Goal: Task Accomplishment & Management: Complete application form

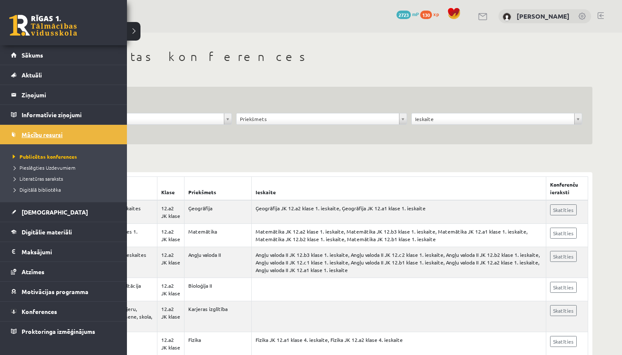
click at [47, 134] on span "Mācību resursi" at bounding box center [42, 135] width 41 height 8
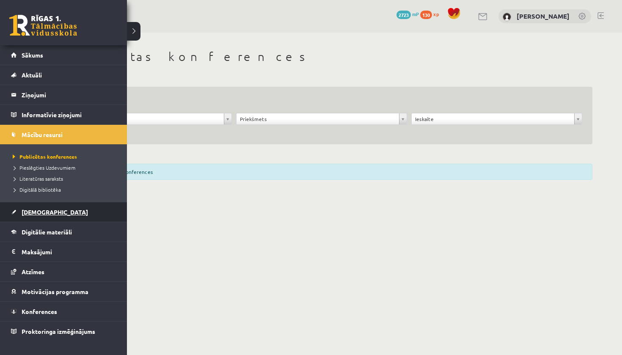
click at [49, 212] on link "[DEMOGRAPHIC_DATA]" at bounding box center [63, 211] width 105 height 19
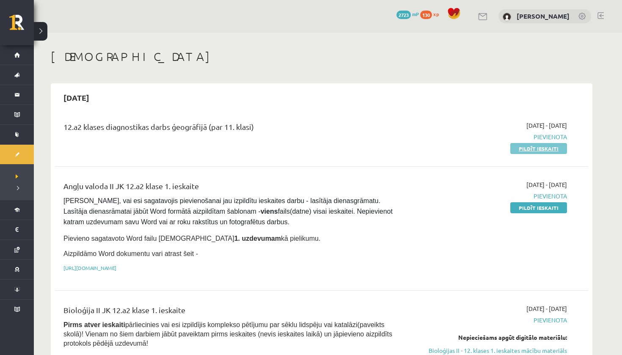
click at [527, 146] on link "Pildīt ieskaiti" at bounding box center [538, 148] width 57 height 11
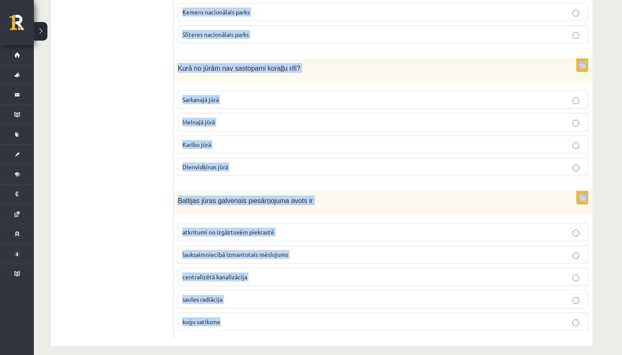
scroll to position [4136, 0]
drag, startPoint x: 179, startPoint y: 169, endPoint x: 229, endPoint y: 321, distance: 159.9
copy form "Kurā pilsētā tika panākta vienošanās pa siltumnīcefekta gāzu emisiju daudzuma s…"
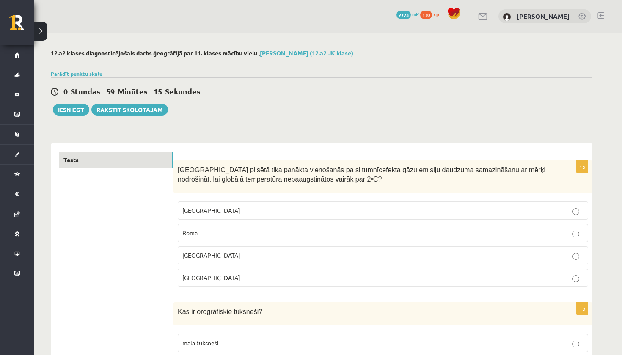
scroll to position [0, 0]
click at [220, 273] on label "Parīzē" at bounding box center [383, 278] width 410 height 18
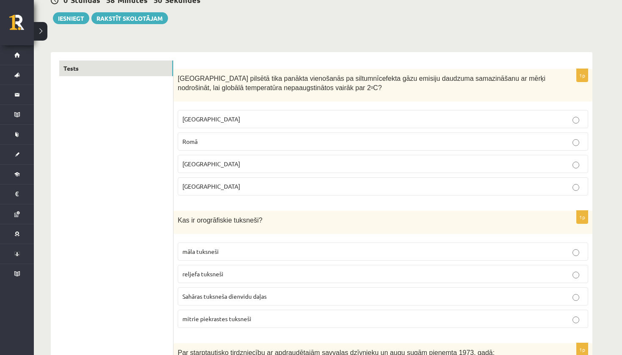
scroll to position [133, 0]
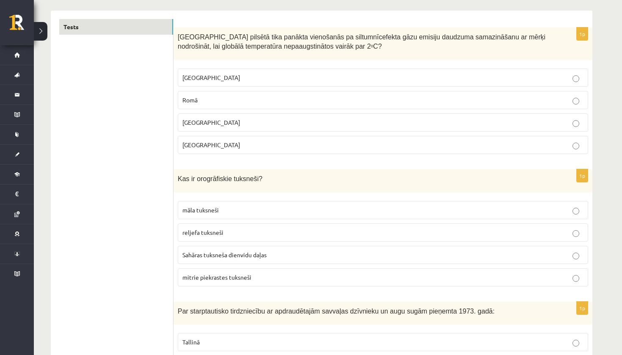
click at [225, 231] on p "reljefa tuksneši" at bounding box center [382, 232] width 401 height 9
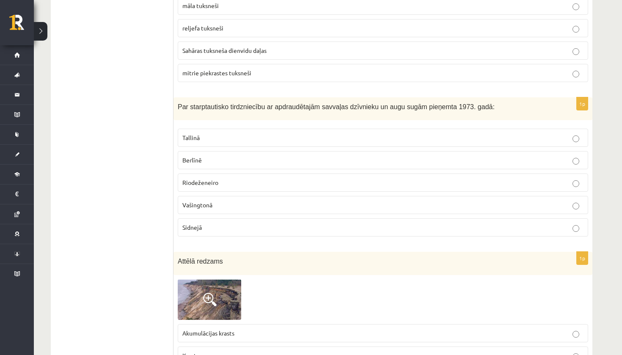
scroll to position [347, 0]
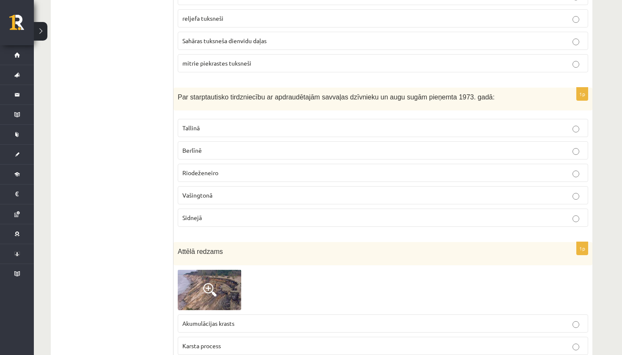
click at [256, 196] on p "Vašingtonā" at bounding box center [382, 195] width 401 height 9
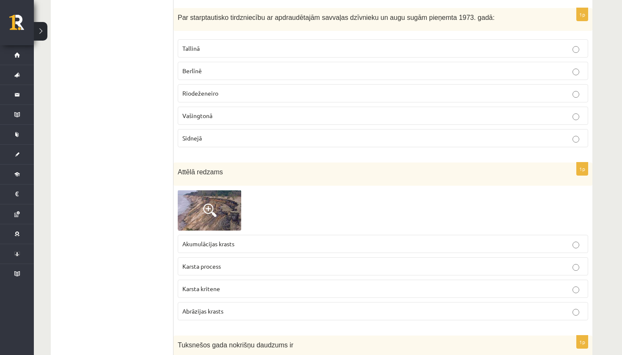
scroll to position [431, 0]
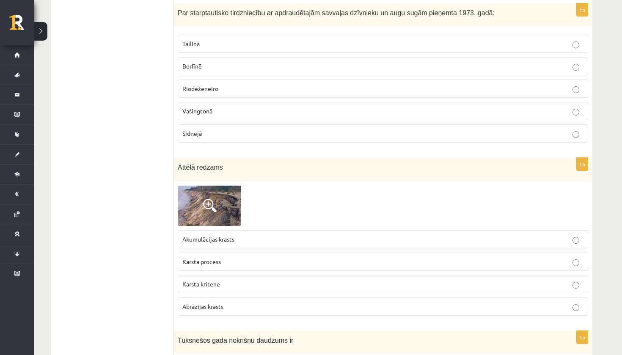
click at [275, 284] on p "Karsta kritene" at bounding box center [382, 284] width 401 height 9
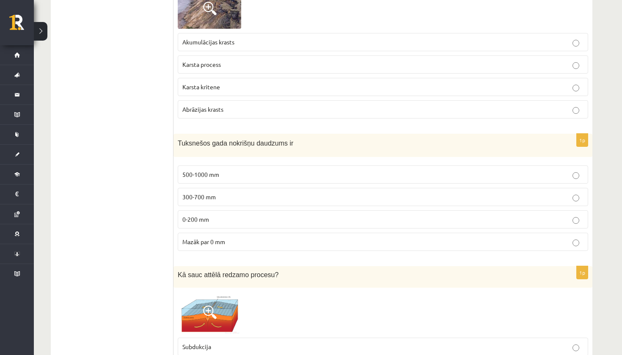
scroll to position [632, 0]
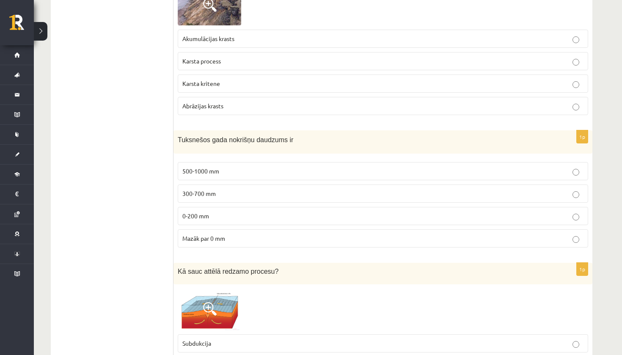
click at [246, 218] on p "0-200 mm" at bounding box center [382, 216] width 401 height 9
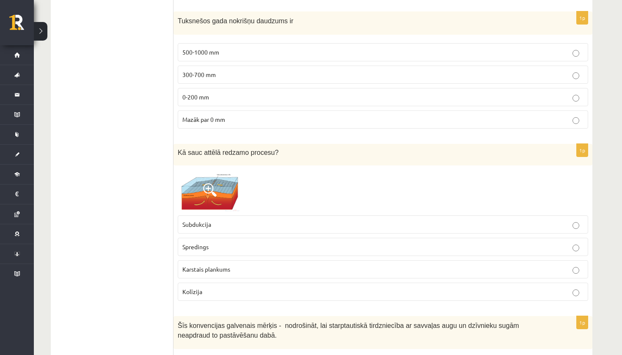
scroll to position [753, 0]
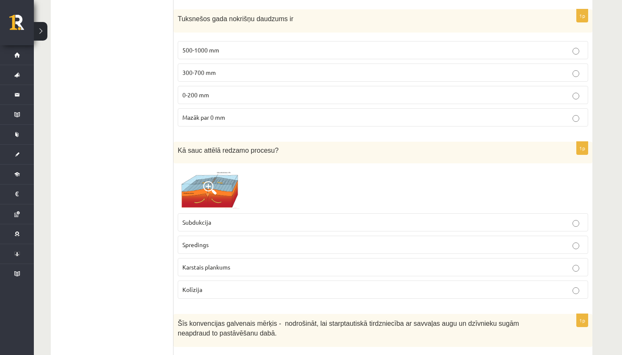
click at [217, 224] on p "Subdukcija" at bounding box center [382, 222] width 401 height 9
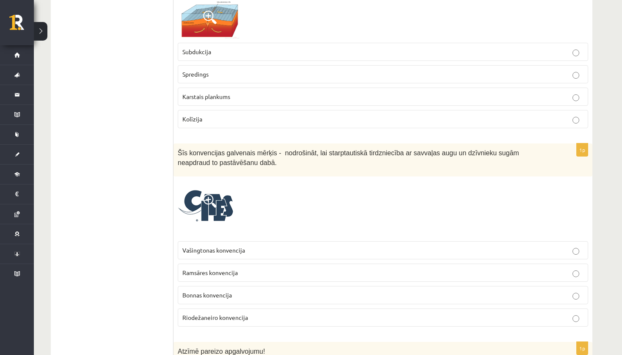
scroll to position [925, 0]
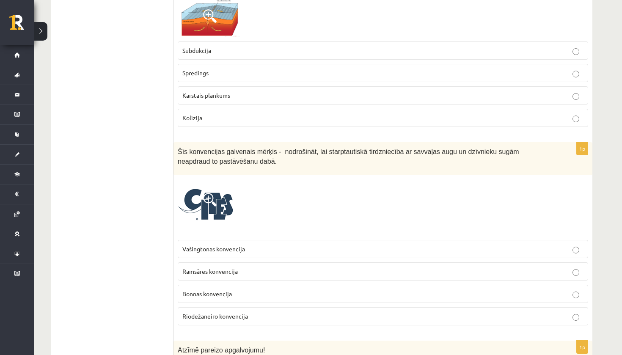
click at [255, 253] on label "Vašingtonas konvencija" at bounding box center [383, 249] width 410 height 18
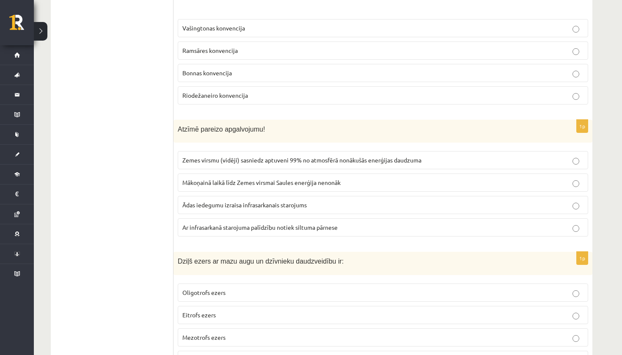
scroll to position [1146, 0]
click at [267, 223] on span "Ar infrasarkanā starojuma palīdzību notiek siltuma pārnese" at bounding box center [259, 227] width 155 height 8
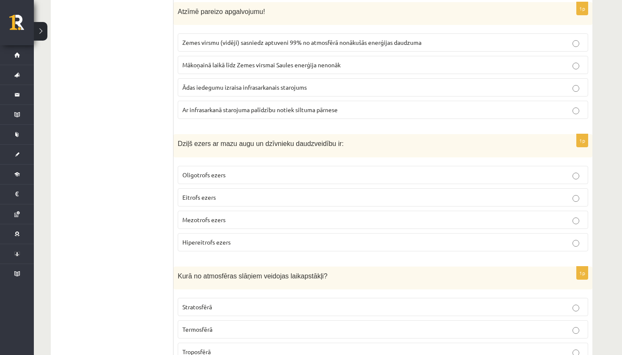
scroll to position [1262, 0]
click at [258, 177] on p "Oligotrofs ezers" at bounding box center [382, 175] width 401 height 9
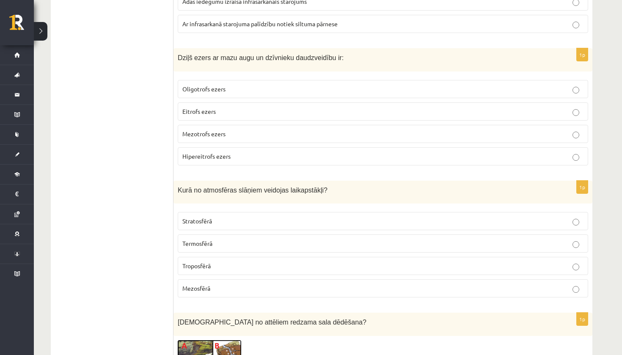
scroll to position [1354, 0]
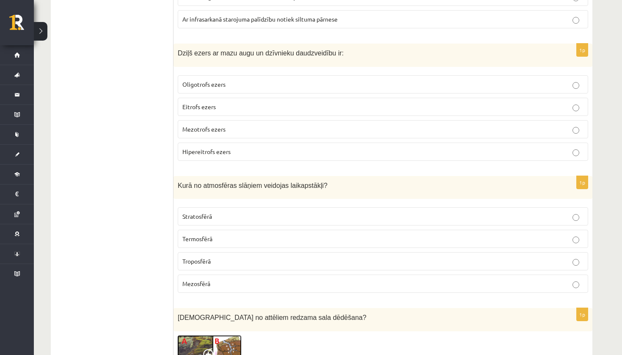
click at [236, 262] on p "Troposfērā" at bounding box center [382, 261] width 401 height 9
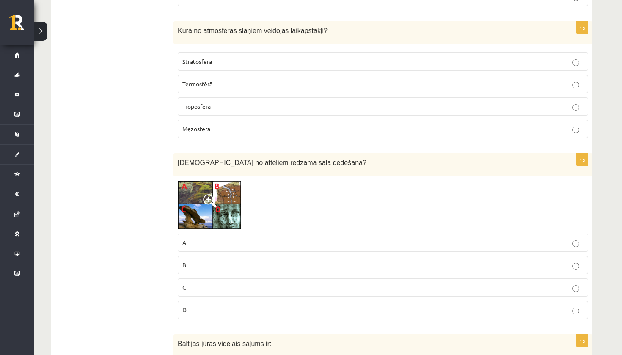
scroll to position [1511, 0]
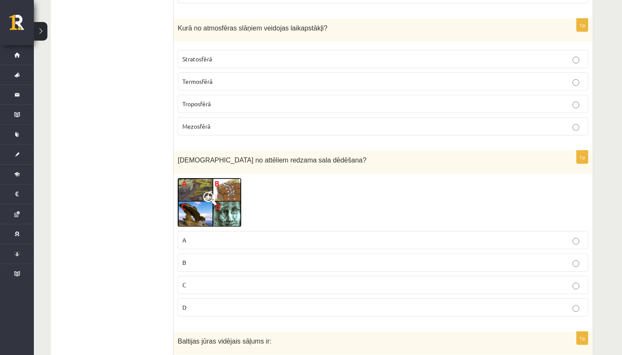
click at [227, 197] on img at bounding box center [209, 202] width 63 height 49
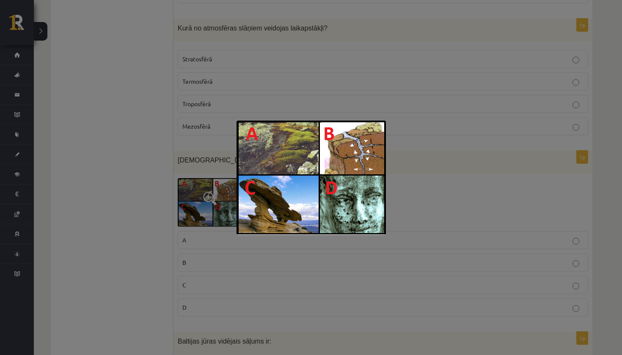
click at [143, 211] on div at bounding box center [311, 177] width 622 height 355
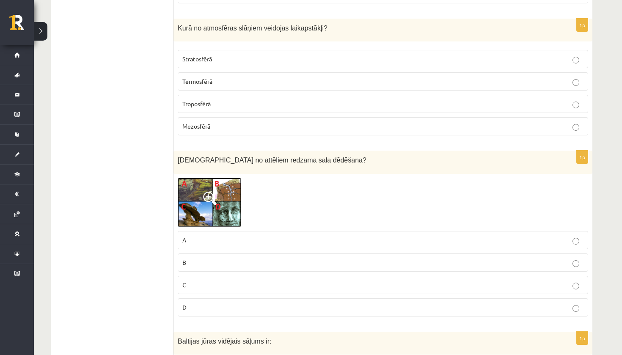
click at [209, 212] on img at bounding box center [209, 202] width 63 height 49
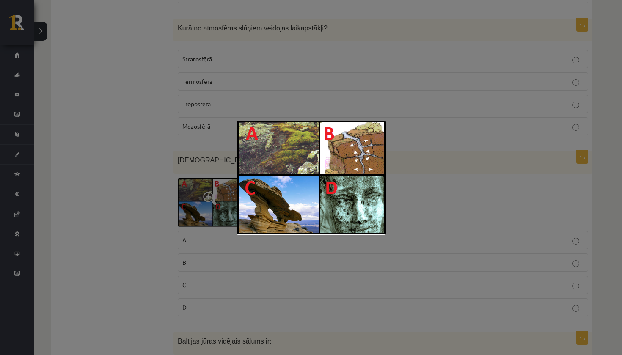
click at [188, 243] on div at bounding box center [311, 177] width 622 height 355
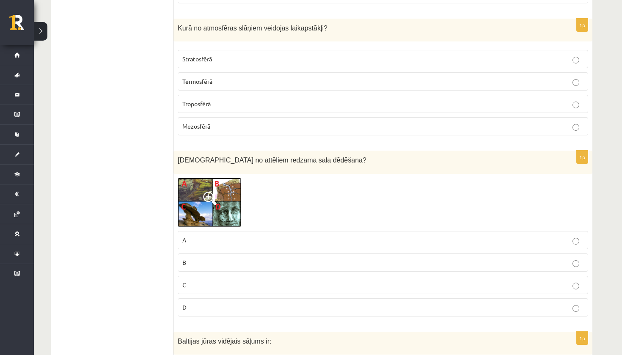
click at [207, 258] on p "B" at bounding box center [382, 262] width 401 height 9
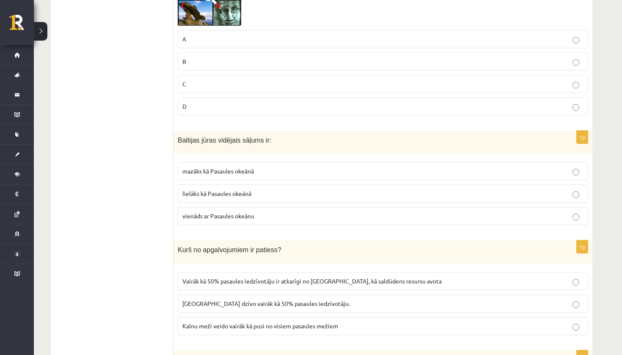
scroll to position [1724, 0]
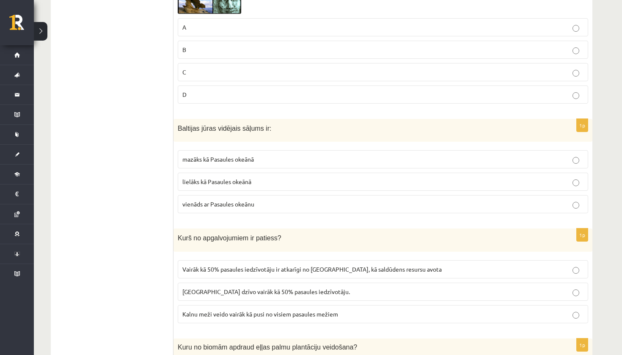
click at [243, 157] on span "mazāks kā Pasaules okeānā" at bounding box center [218, 159] width 72 height 8
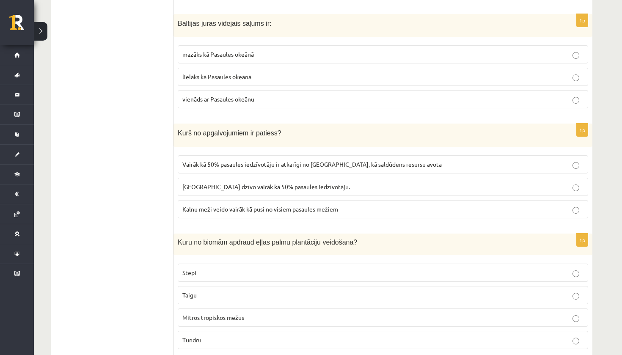
scroll to position [1829, 0]
click at [253, 163] on span "Vairāk kā 50% pasaules iedzīvotāju ir atkarīgi no kalniem, kā saldūdens resursu…" at bounding box center [311, 165] width 259 height 8
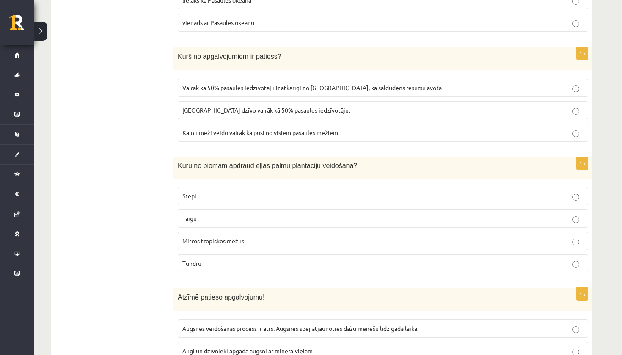
scroll to position [1906, 0]
click at [257, 237] on p "Mitros tropiskos mežus" at bounding box center [382, 240] width 401 height 9
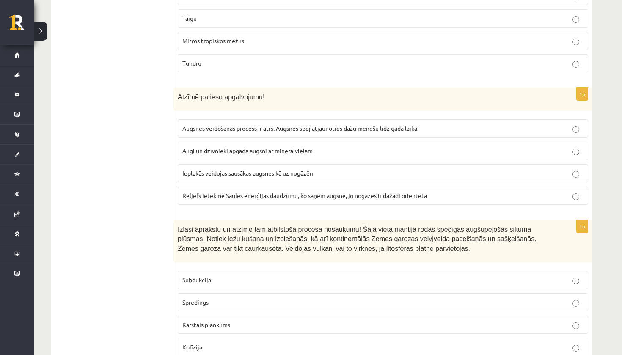
scroll to position [2107, 0]
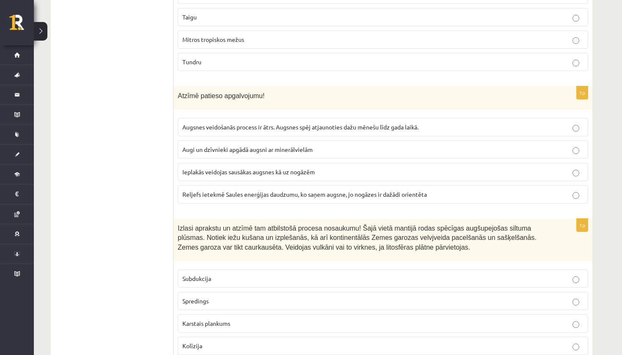
click at [251, 193] on span "Reljefs ietekmē Saules enerģijas daudzumu, ko saņem augsne, jo nogāzes ir dažād…" at bounding box center [304, 194] width 245 height 8
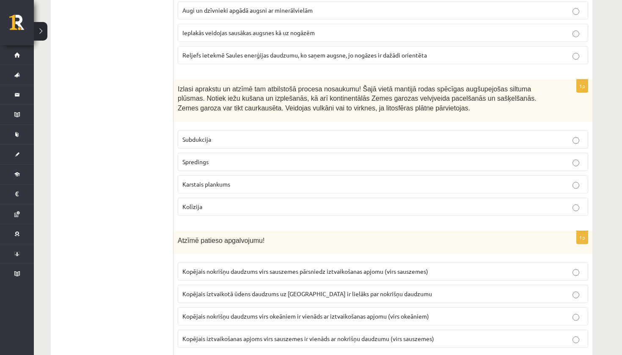
scroll to position [2249, 0]
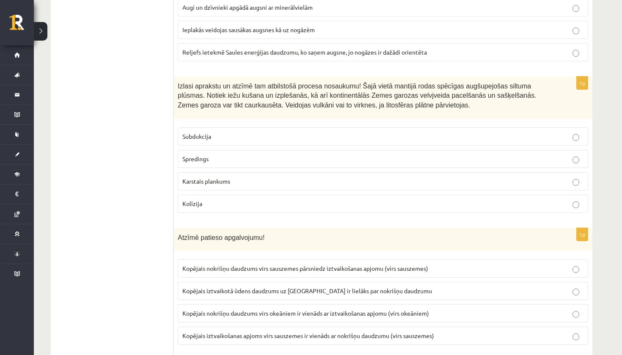
click at [232, 177] on p "Karstais plankums" at bounding box center [382, 181] width 401 height 9
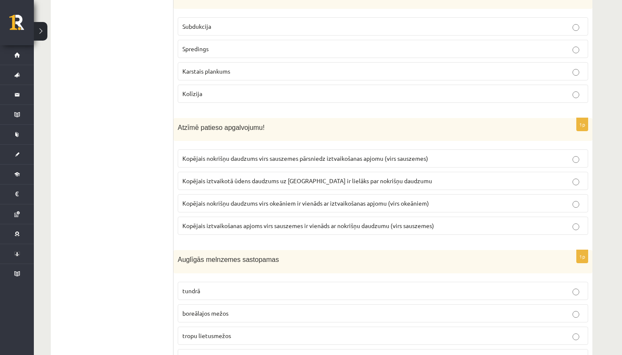
scroll to position [2361, 0]
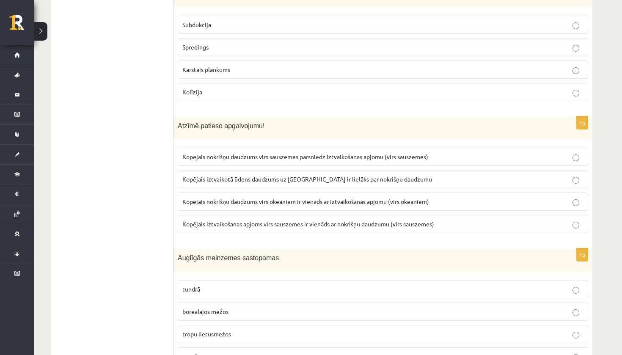
click at [405, 153] on span "Kopējais nokrišņu daudzums virs sauszemes pārsniedz iztvaikošanas apjomu (virs …" at bounding box center [305, 157] width 246 height 8
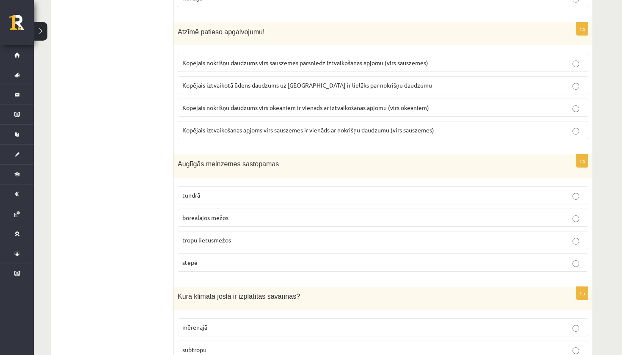
scroll to position [2457, 0]
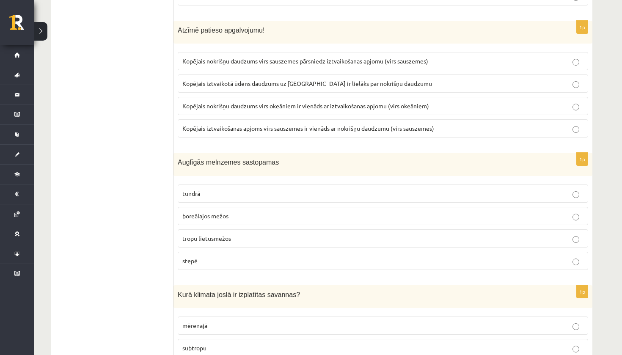
click at [300, 257] on p "stepē" at bounding box center [382, 260] width 401 height 9
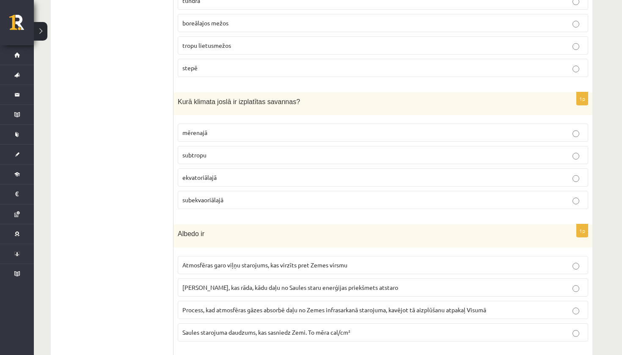
scroll to position [2650, 0]
click at [216, 195] on p "subekvaoriālajā" at bounding box center [382, 199] width 401 height 9
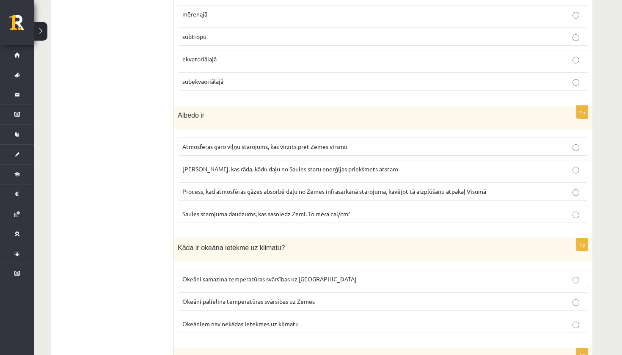
scroll to position [2770, 0]
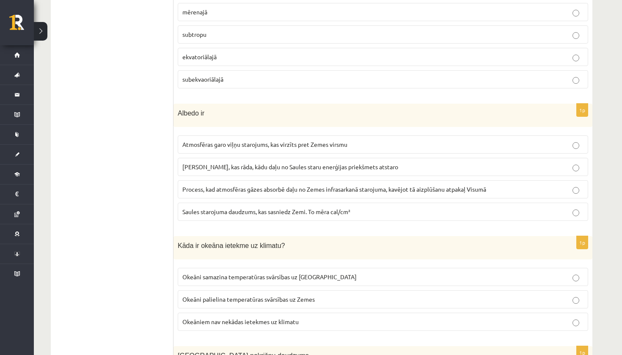
click at [272, 163] on span "Skaitlis, kas rāda, kādu daļu no Saules staru enerģijas priekšmets atstaro" at bounding box center [290, 167] width 216 height 8
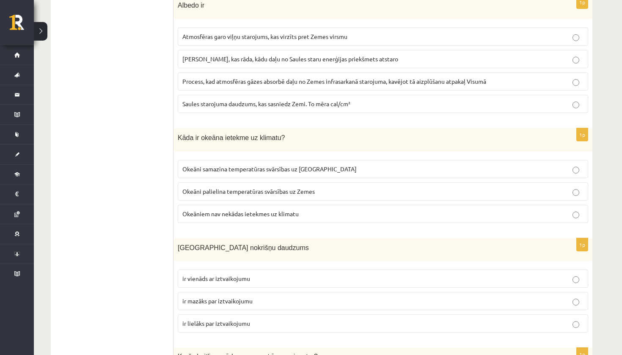
scroll to position [2879, 0]
click at [256, 164] on span "Okeāni samazina temperatūras svārsības uz Zemes" at bounding box center [269, 168] width 174 height 8
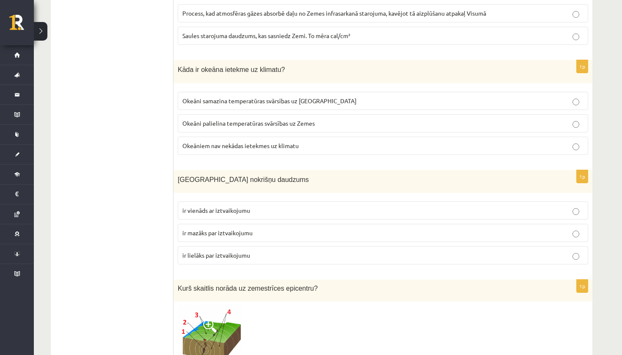
scroll to position [2954, 0]
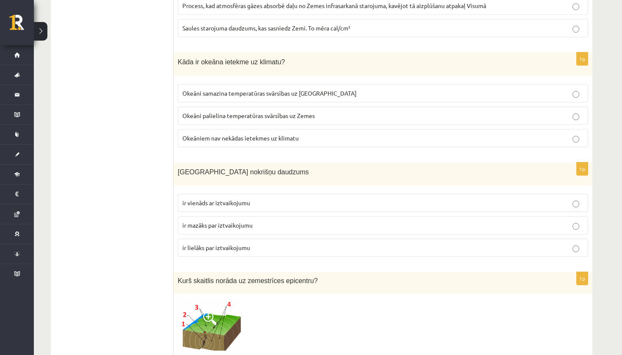
click at [259, 246] on label "ir lielāks par iztvaikojumu" at bounding box center [383, 248] width 410 height 18
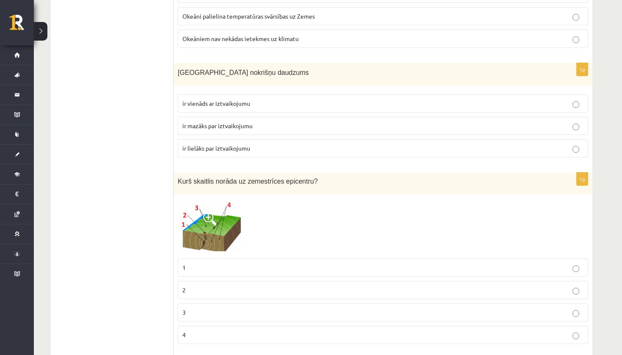
scroll to position [3055, 0]
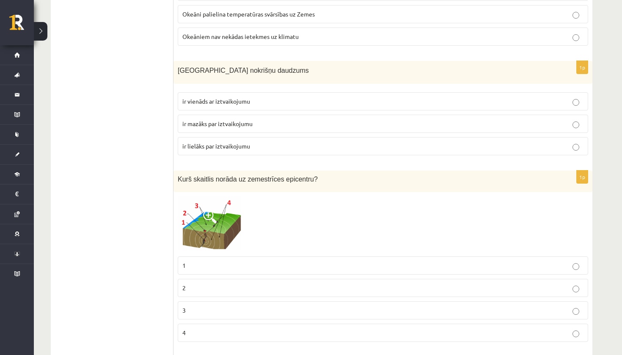
click at [210, 219] on img at bounding box center [209, 224] width 63 height 56
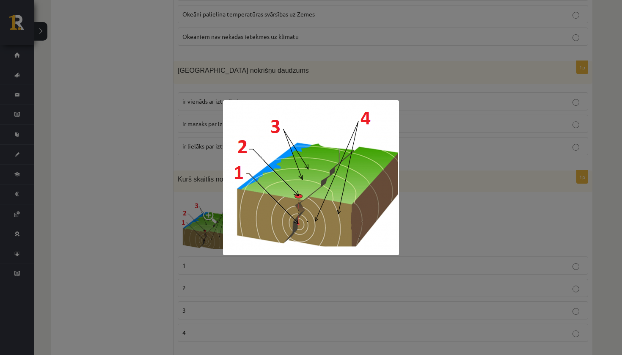
click at [162, 232] on div at bounding box center [311, 177] width 622 height 355
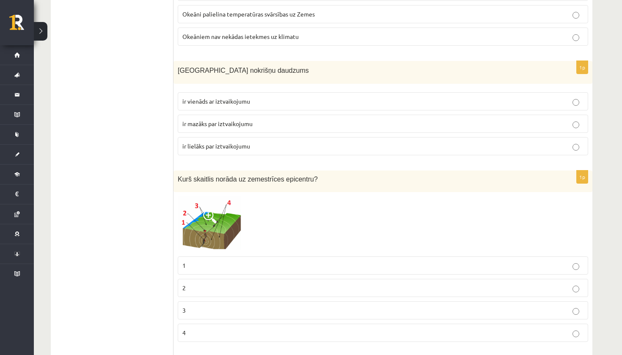
click at [202, 261] on p "1" at bounding box center [382, 265] width 401 height 9
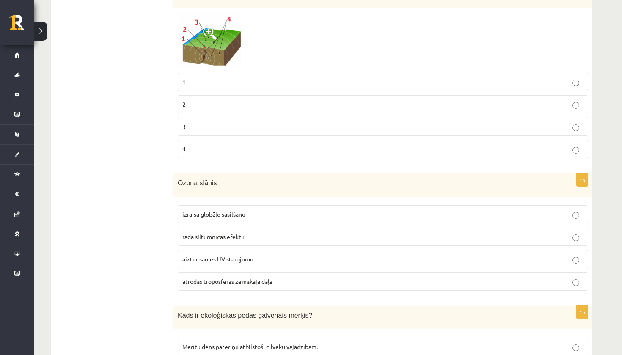
scroll to position [3240, 0]
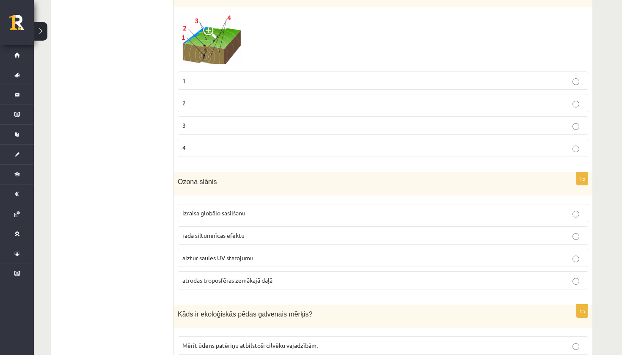
click at [233, 209] on span "izraisa globālo sasilšanu" at bounding box center [213, 213] width 63 height 8
click at [238, 254] on span "aiztur saules UV starojumu" at bounding box center [217, 258] width 71 height 8
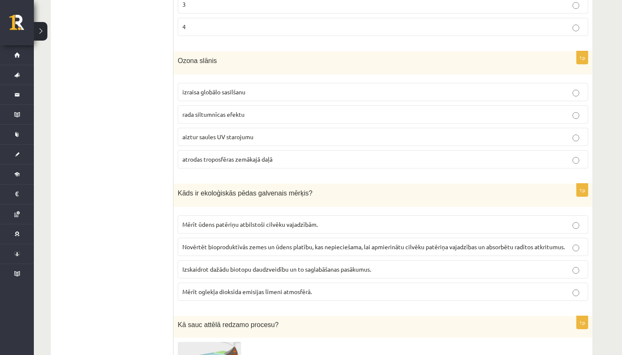
click at [247, 243] on span "Novērtēt bioproduktīvās zemes un ūdens platību, kas nepieciešama, lai apmierinā…" at bounding box center [373, 247] width 383 height 8
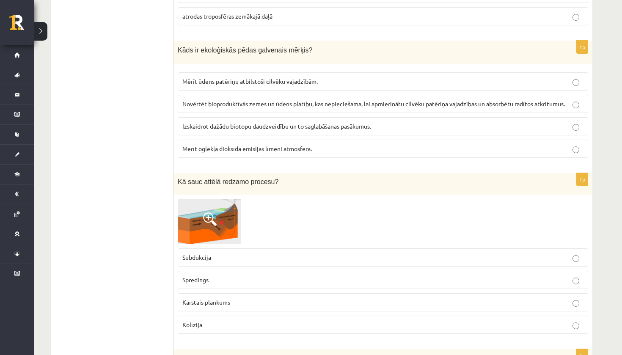
scroll to position [3505, 0]
click at [208, 231] on img at bounding box center [209, 220] width 63 height 45
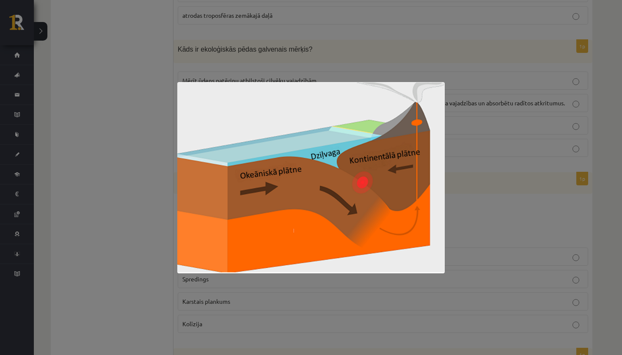
click at [134, 253] on div at bounding box center [311, 177] width 622 height 355
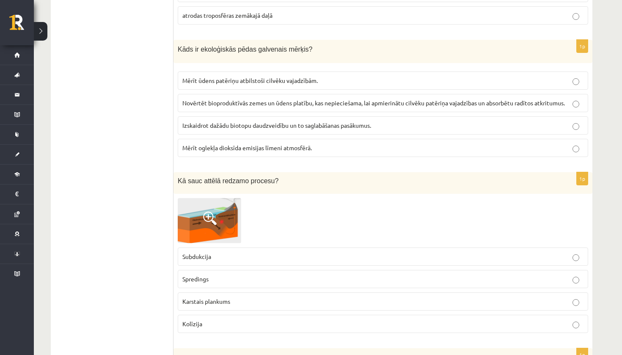
click at [225, 223] on img at bounding box center [209, 220] width 63 height 45
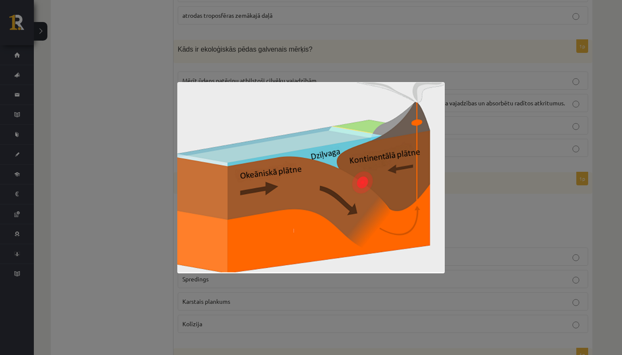
click at [128, 264] on div at bounding box center [311, 177] width 622 height 355
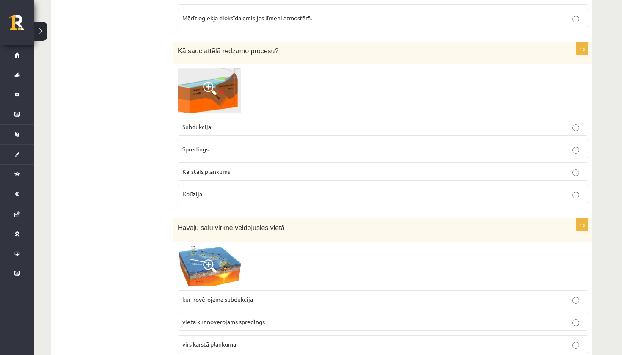
scroll to position [3634, 0]
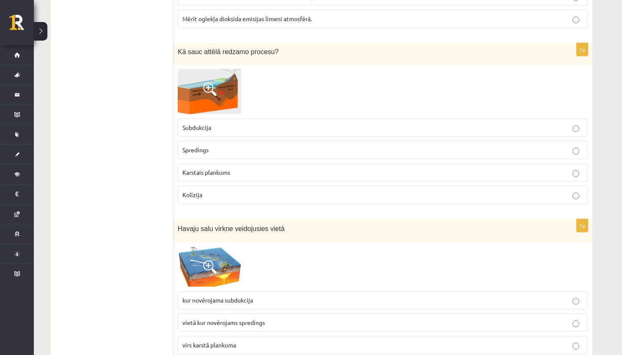
click at [222, 146] on p "Spredings" at bounding box center [382, 150] width 401 height 9
click at [220, 260] on img at bounding box center [209, 267] width 63 height 41
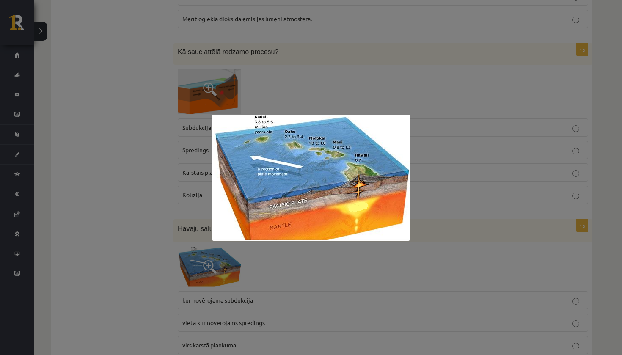
click at [153, 223] on div at bounding box center [311, 177] width 622 height 355
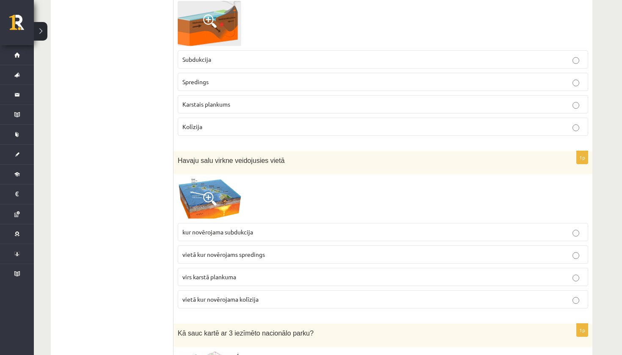
scroll to position [3704, 0]
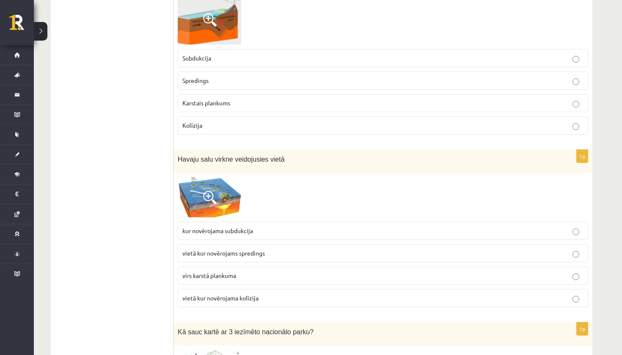
click at [238, 271] on p "virs karstā plankuma" at bounding box center [382, 275] width 401 height 9
click at [242, 184] on div at bounding box center [383, 197] width 410 height 41
click at [230, 189] on img at bounding box center [209, 197] width 63 height 41
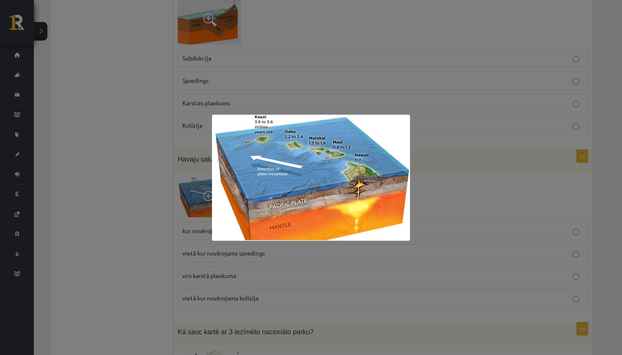
click at [150, 241] on div at bounding box center [311, 177] width 622 height 355
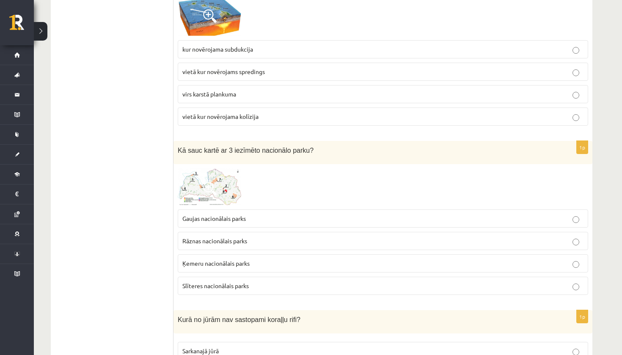
scroll to position [3886, 0]
click at [223, 188] on img at bounding box center [209, 186] width 63 height 37
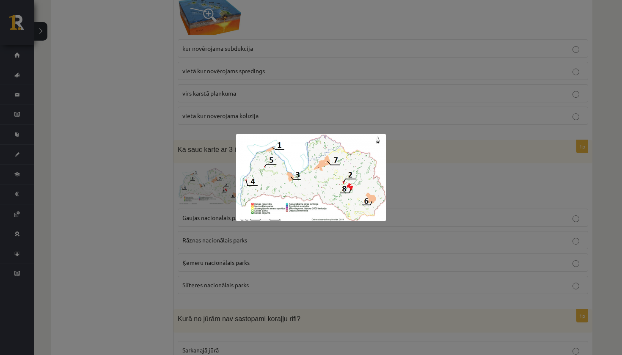
click at [235, 285] on div at bounding box center [311, 177] width 622 height 355
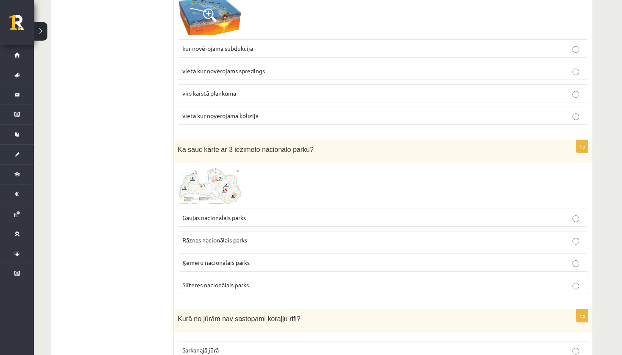
click at [256, 258] on p "Ķemeru nacionālais parks" at bounding box center [382, 262] width 401 height 9
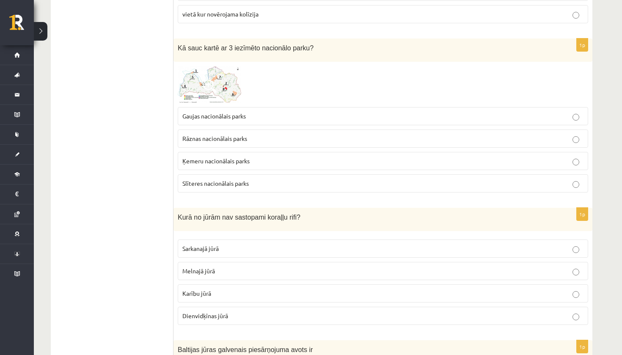
scroll to position [3993, 0]
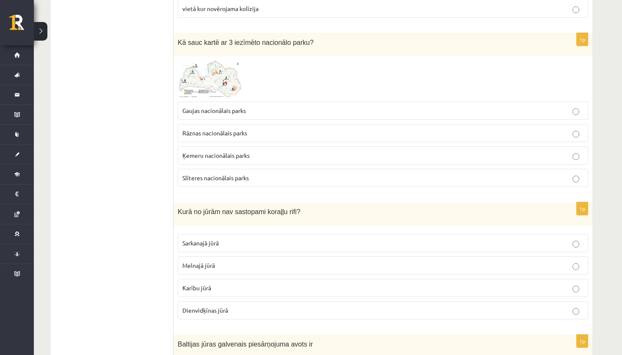
click at [245, 261] on p "Melnajā jūrā" at bounding box center [382, 265] width 401 height 9
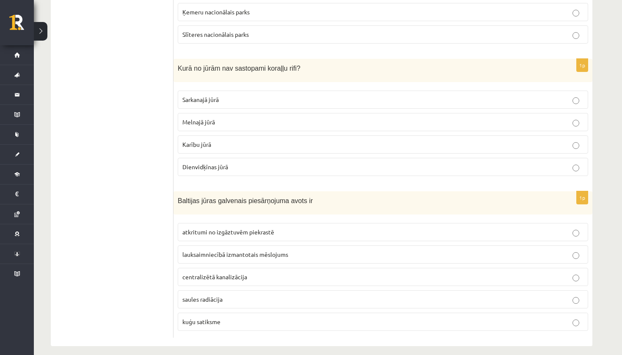
scroll to position [4136, 0]
click at [215, 229] on span "atkritumi no izgāztuvēm piekrastē" at bounding box center [228, 233] width 92 height 8
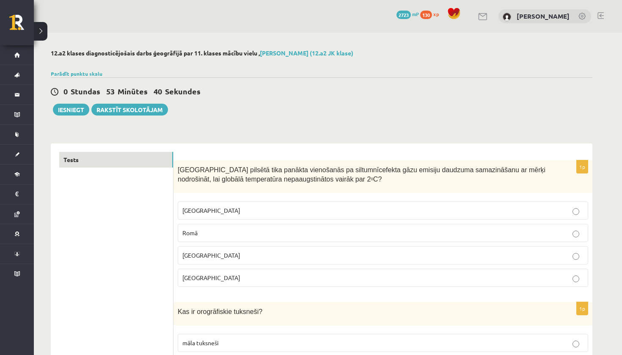
scroll to position [0, 0]
click at [72, 110] on button "Iesniegt" at bounding box center [71, 110] width 36 height 12
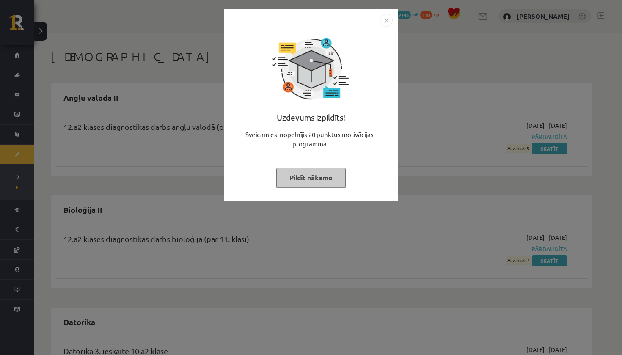
click at [324, 176] on button "Pildīt nākamo" at bounding box center [310, 177] width 69 height 19
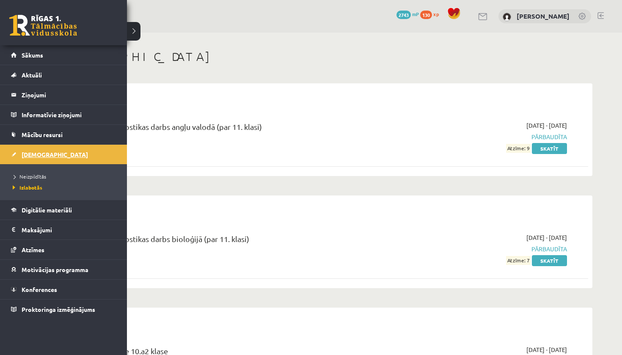
click at [47, 154] on link "[DEMOGRAPHIC_DATA]" at bounding box center [63, 154] width 105 height 19
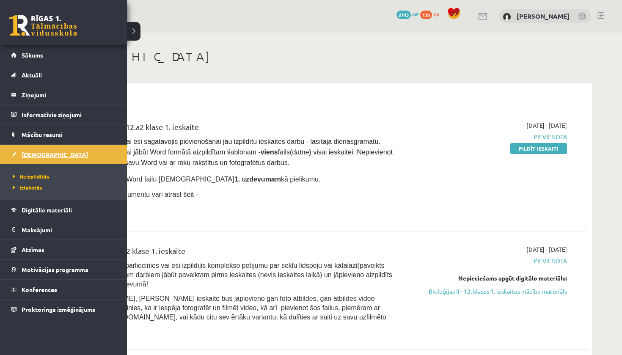
click at [25, 154] on span "[DEMOGRAPHIC_DATA]" at bounding box center [55, 155] width 66 height 8
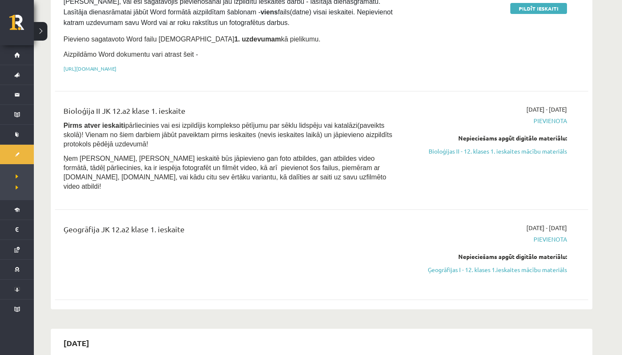
scroll to position [145, 0]
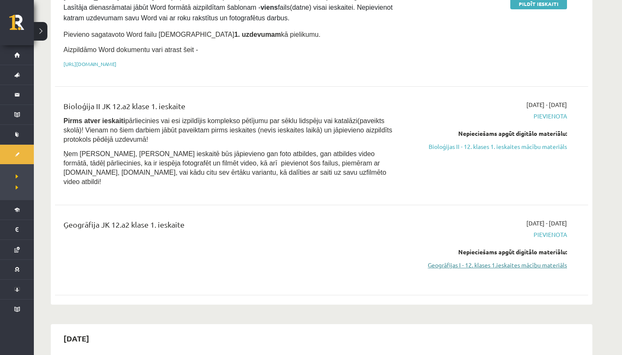
click at [457, 261] on link "Ģeogrāfijas I - 12. klases 1.ieskaites mācību materiāls" at bounding box center [488, 265] width 160 height 9
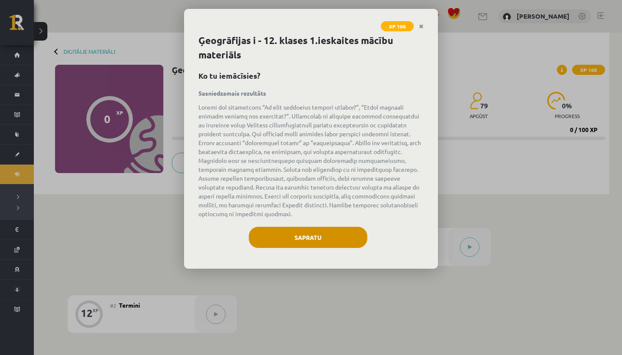
click at [341, 241] on button "Sapratu" at bounding box center [308, 237] width 118 height 21
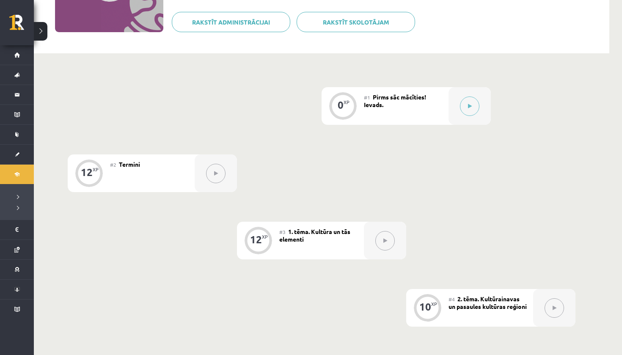
scroll to position [93, 0]
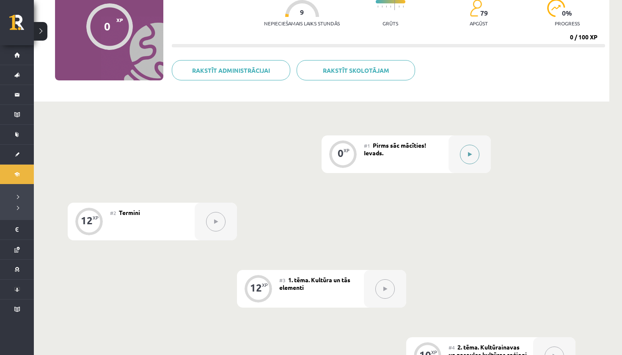
click at [466, 155] on button at bounding box center [469, 154] width 19 height 19
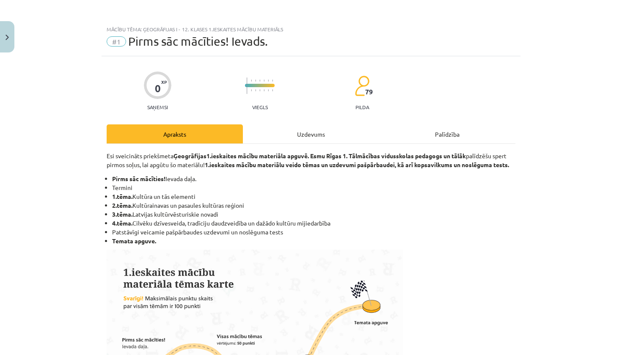
click at [296, 140] on div "Uzdevums" at bounding box center [311, 133] width 136 height 19
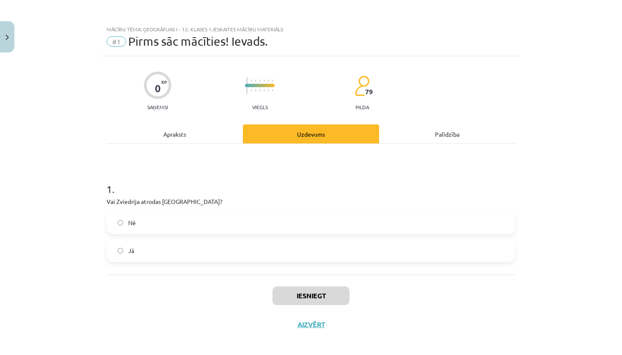
scroll to position [6, 0]
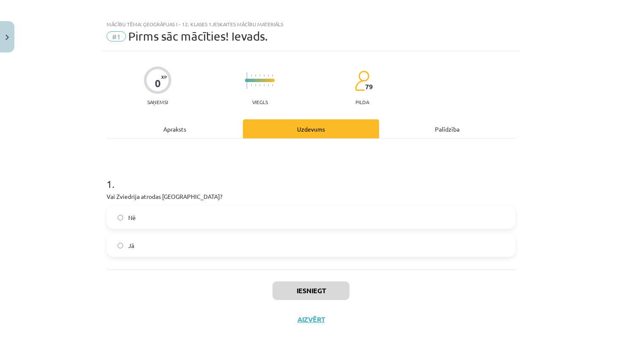
click at [279, 220] on label "Nē" at bounding box center [310, 217] width 407 height 21
click at [288, 287] on button "Iesniegt" at bounding box center [311, 290] width 77 height 19
click at [199, 127] on div "Apraksts" at bounding box center [175, 128] width 136 height 19
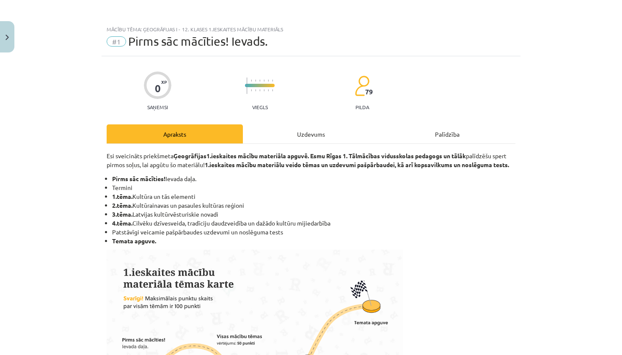
scroll to position [0, 0]
click at [309, 136] on div "Uzdevums" at bounding box center [311, 133] width 136 height 19
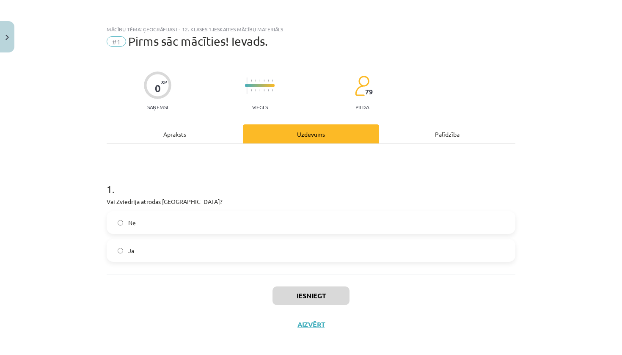
scroll to position [6, 0]
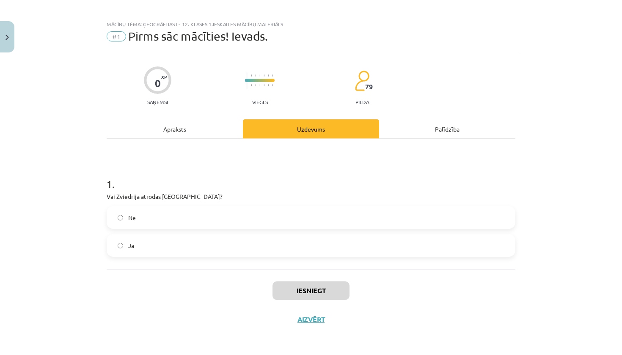
click at [304, 294] on button "Iesniegt" at bounding box center [311, 290] width 77 height 19
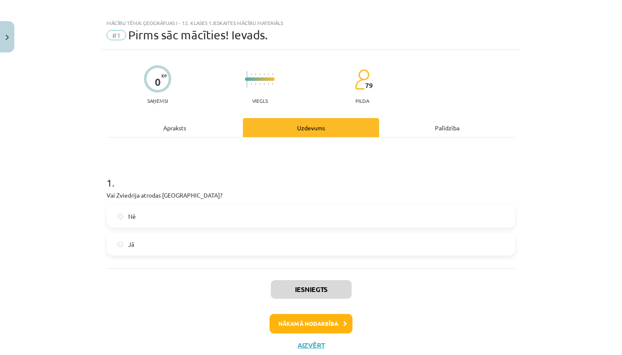
drag, startPoint x: 599, startPoint y: 3, endPoint x: 545, endPoint y: 110, distance: 119.8
click at [545, 110] on div "Mācību tēma: Ģeogrāfijas i - 12. klases 1.ieskaites mācību materiāls #1 Pirms s…" at bounding box center [311, 177] width 622 height 355
click at [306, 325] on button "Nākamā nodarbība" at bounding box center [311, 323] width 83 height 19
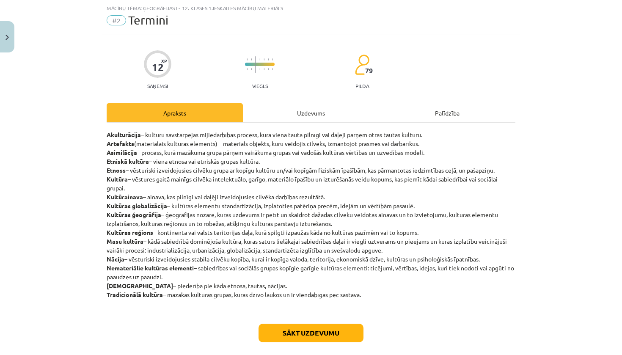
click at [292, 110] on div "Uzdevums" at bounding box center [311, 112] width 136 height 19
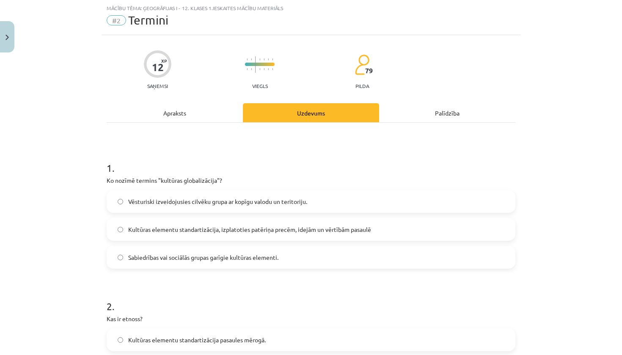
click at [200, 115] on div "Apraksts" at bounding box center [175, 112] width 136 height 19
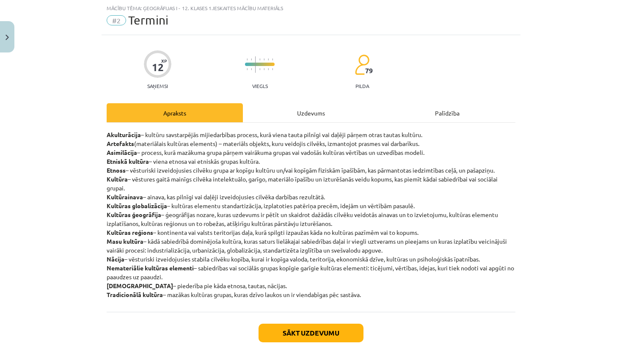
click at [314, 107] on div "Uzdevums" at bounding box center [311, 112] width 136 height 19
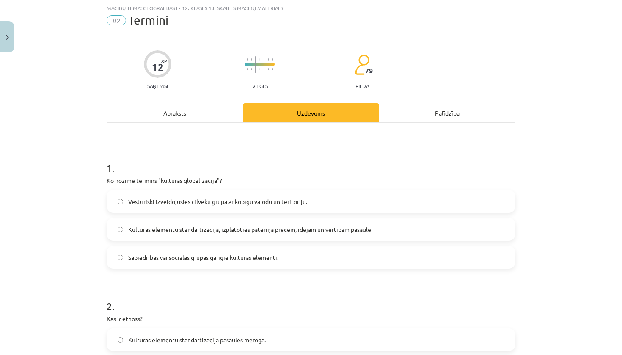
click at [186, 121] on div "Apraksts" at bounding box center [175, 112] width 136 height 19
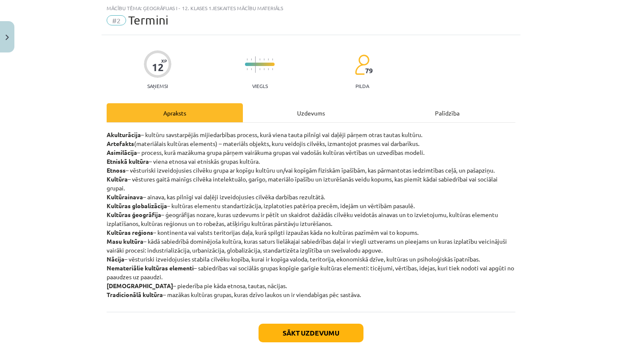
click at [304, 112] on div "Uzdevums" at bounding box center [311, 112] width 136 height 19
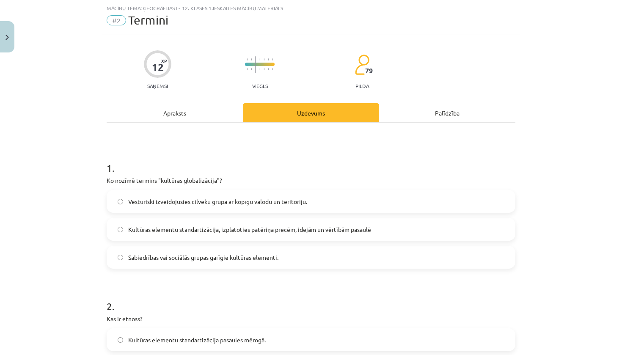
click at [264, 227] on span "Kultūras elementu standartizācija, izplatoties patēriņa precēm, idejām un vērtī…" at bounding box center [249, 229] width 243 height 9
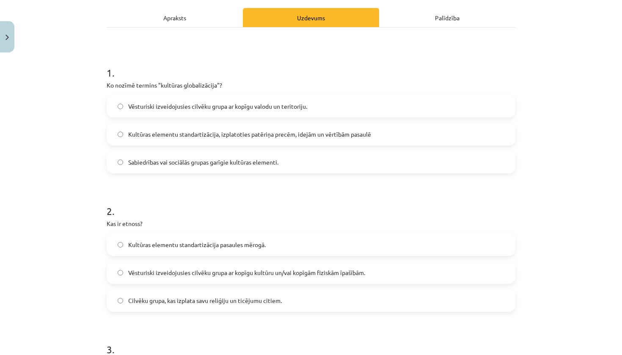
click at [191, 19] on div "Apraksts" at bounding box center [175, 17] width 136 height 19
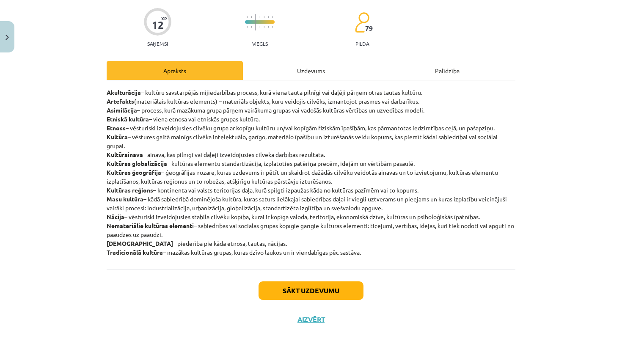
click at [291, 68] on div "Uzdevums" at bounding box center [311, 70] width 136 height 19
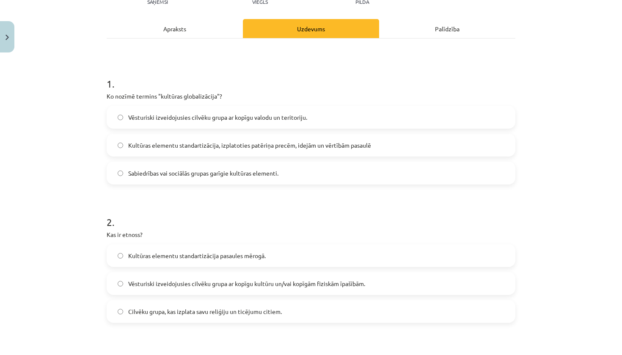
scroll to position [113, 0]
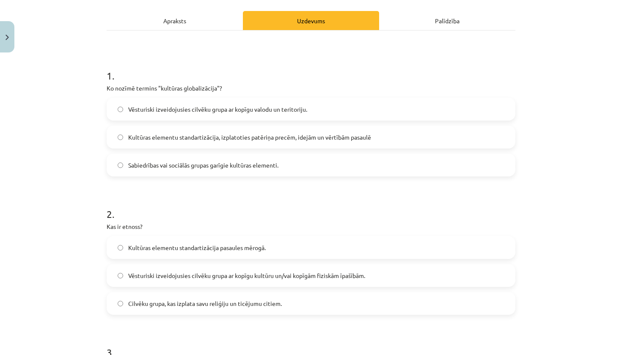
click at [197, 275] on span "Vēsturiski izveidojusies cilvēku grupa ar kopīgu kultūru un/vai kopīgām fiziskā…" at bounding box center [246, 275] width 237 height 9
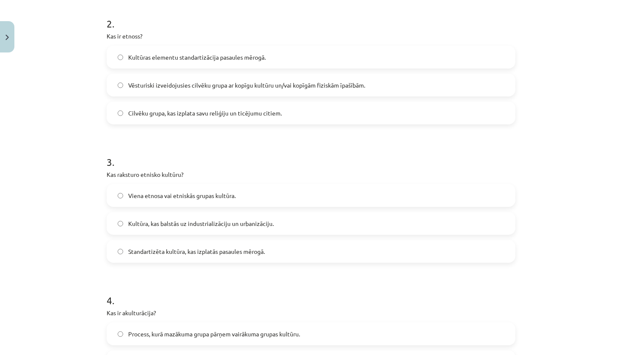
scroll to position [306, 0]
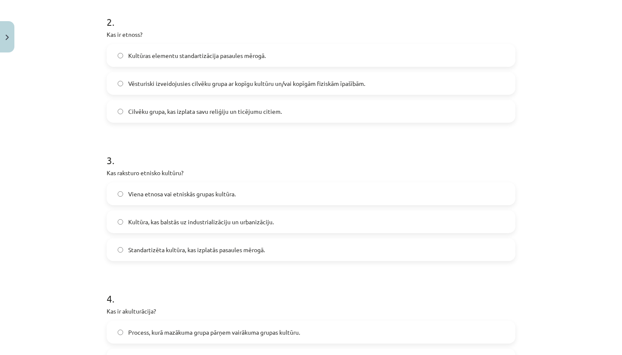
click at [268, 193] on label "Viena etnosa vai etniskās grupas kultūra." at bounding box center [310, 193] width 407 height 21
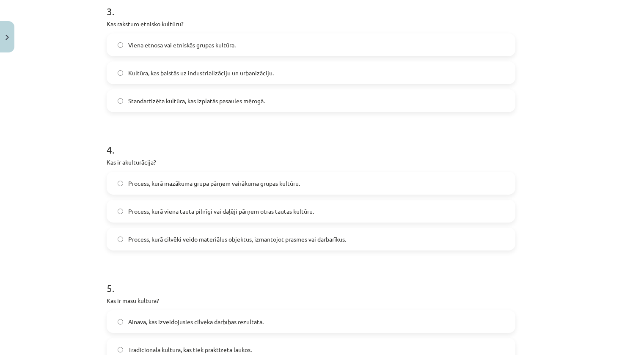
scroll to position [456, 0]
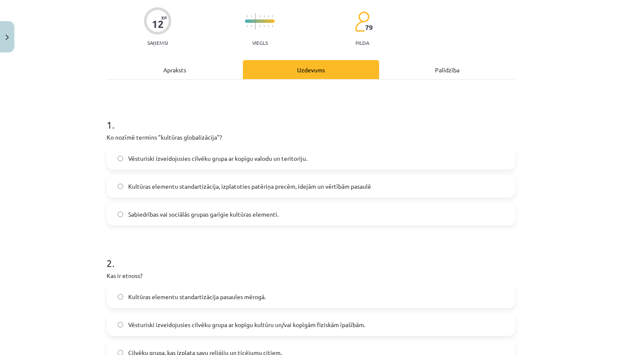
click at [192, 75] on div "Apraksts" at bounding box center [175, 69] width 136 height 19
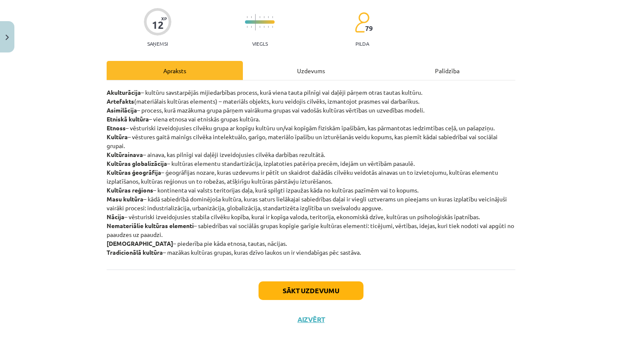
scroll to position [21, 0]
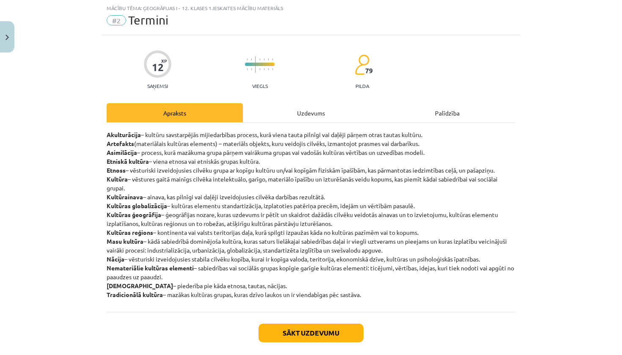
click at [300, 114] on div "Uzdevums" at bounding box center [311, 112] width 136 height 19
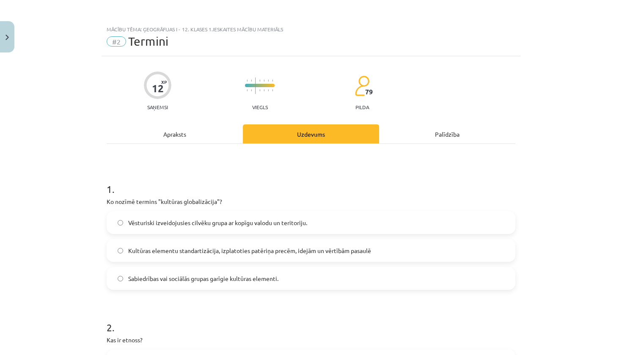
scroll to position [0, 0]
click at [185, 139] on div "Apraksts" at bounding box center [175, 133] width 136 height 19
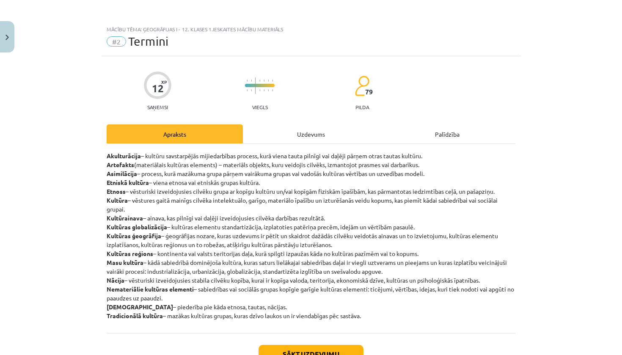
scroll to position [21, 0]
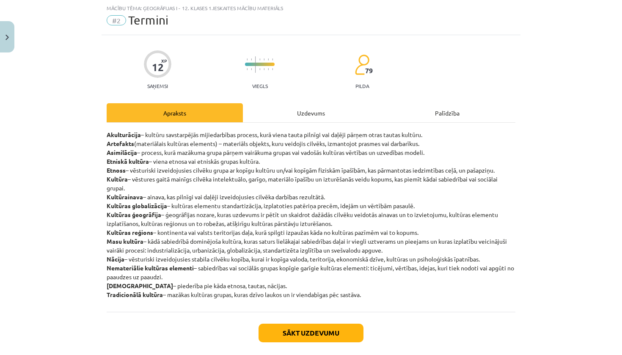
click at [308, 113] on div "Uzdevums" at bounding box center [311, 112] width 136 height 19
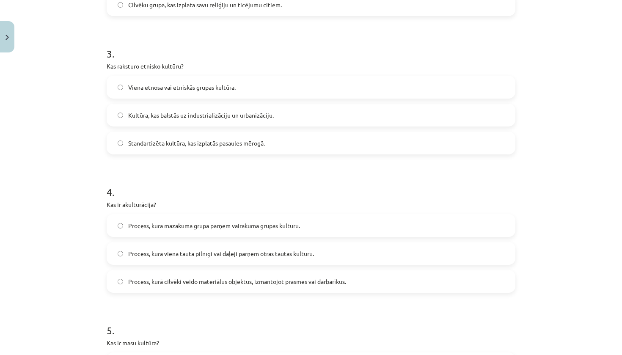
scroll to position [411, 0]
click at [220, 253] on span "Process, kurā viena tauta pilnīgi vai daļēji pārņem otras tautas kultūru." at bounding box center [221, 254] width 186 height 9
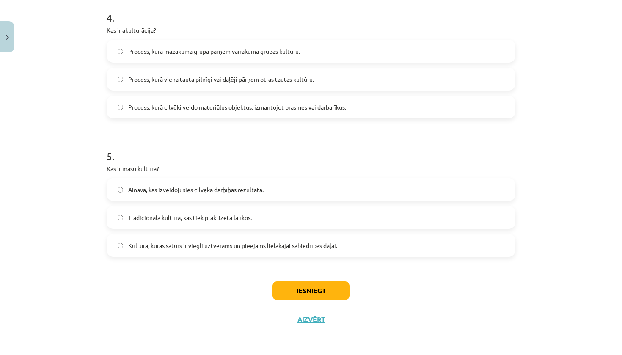
scroll to position [588, 0]
click at [221, 248] on span "Kultūra, kuras saturs ir viegli uztverams un pieejams lielākajai sabiedrības da…" at bounding box center [232, 245] width 209 height 9
click at [298, 289] on button "Iesniegt" at bounding box center [311, 290] width 77 height 19
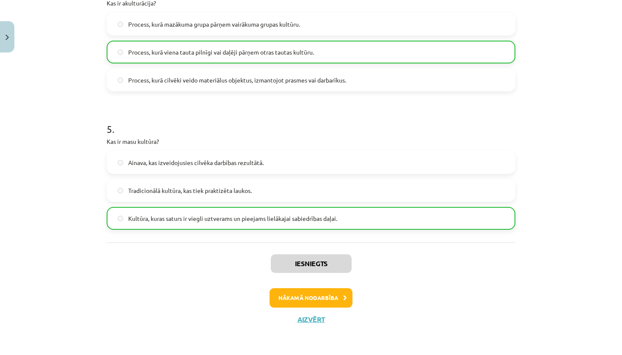
click at [318, 295] on button "Nākamā nodarbība" at bounding box center [311, 297] width 83 height 19
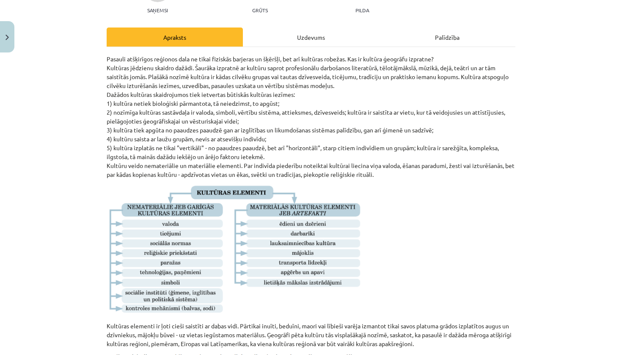
scroll to position [21, 0]
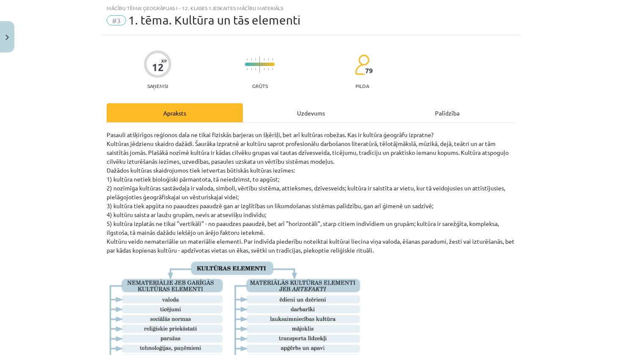
click at [312, 107] on div "Uzdevums" at bounding box center [311, 112] width 136 height 19
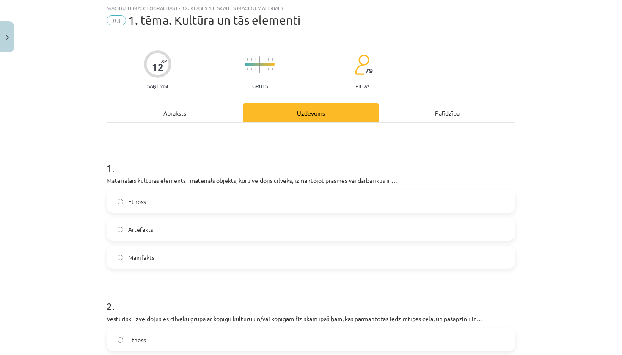
click at [203, 117] on div "Apraksts" at bounding box center [175, 112] width 136 height 19
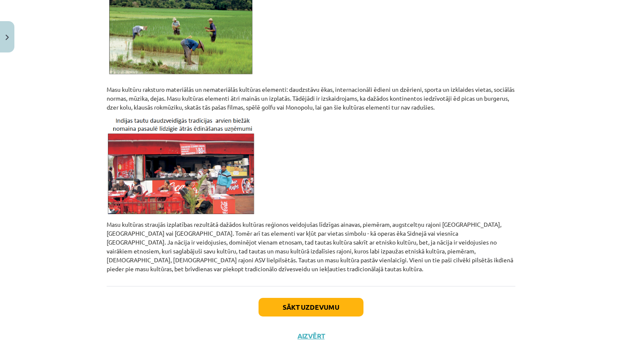
click at [273, 298] on button "Sākt uzdevumu" at bounding box center [311, 307] width 105 height 19
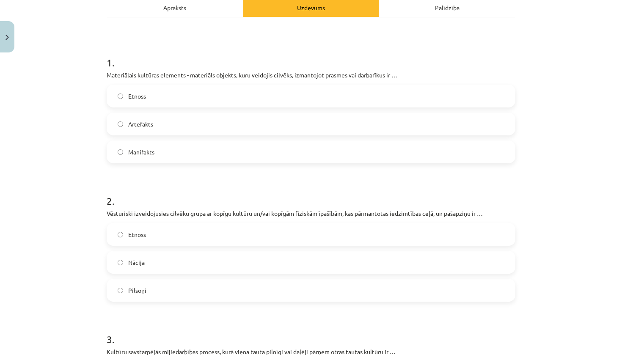
scroll to position [126, 0]
click at [251, 292] on label "Pilsoņi" at bounding box center [310, 290] width 407 height 21
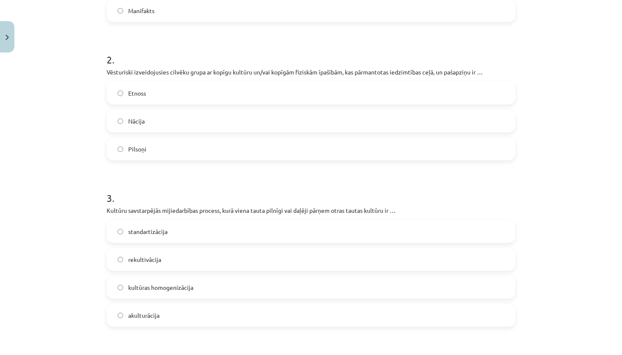
scroll to position [270, 0]
click at [253, 312] on label "akulturācija" at bounding box center [310, 313] width 407 height 21
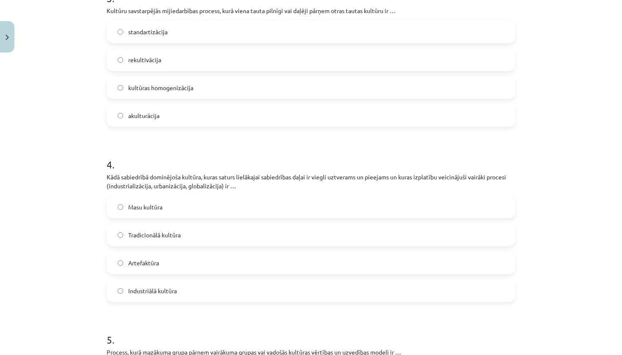
scroll to position [469, 0]
click at [254, 199] on label "Masu kultūra" at bounding box center [310, 205] width 407 height 21
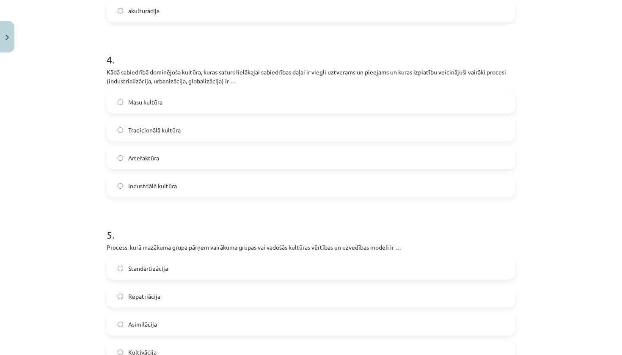
scroll to position [631, 0]
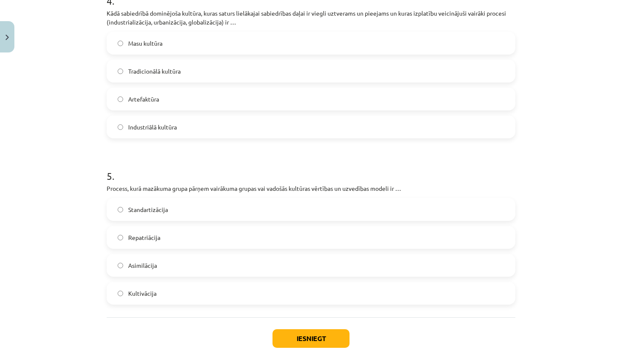
click at [237, 272] on label "Asimilācija" at bounding box center [310, 265] width 407 height 21
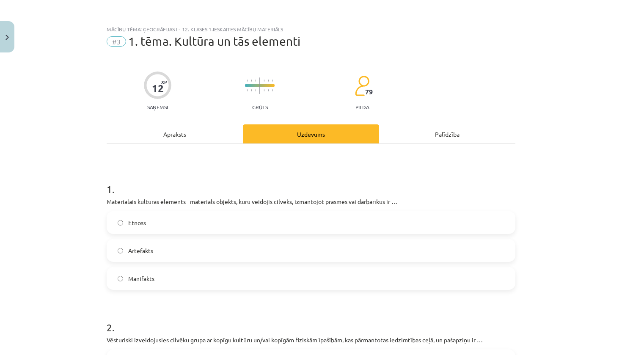
scroll to position [0, 0]
click at [229, 254] on label "Artefakts" at bounding box center [310, 250] width 407 height 21
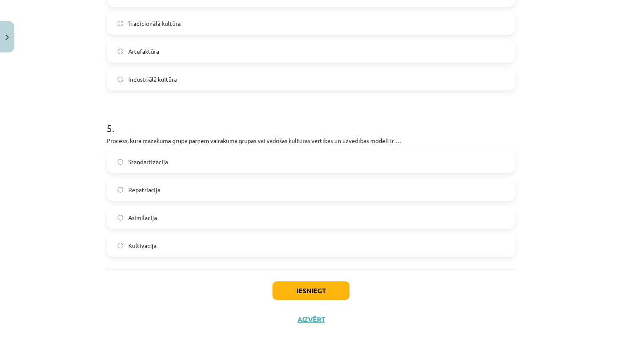
scroll to position [680, 0]
click at [303, 289] on button "Iesniegt" at bounding box center [311, 290] width 77 height 19
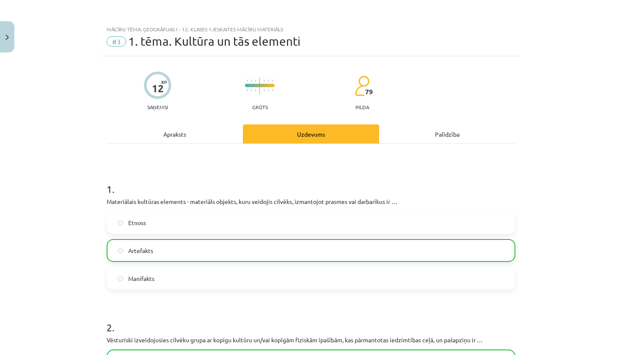
scroll to position [0, 0]
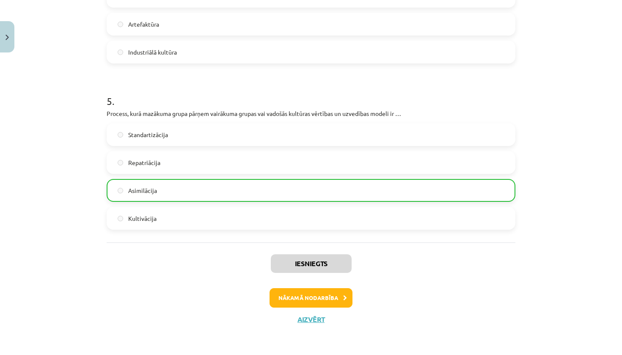
click at [314, 297] on button "Nākamā nodarbība" at bounding box center [311, 297] width 83 height 19
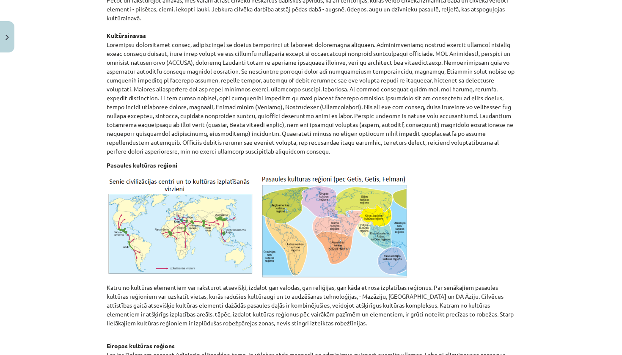
scroll to position [21, 0]
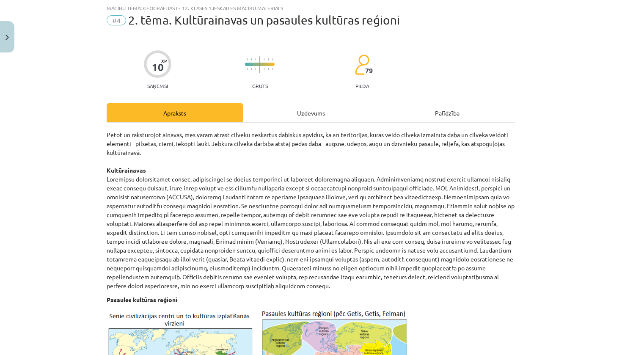
click at [305, 119] on div "Uzdevums" at bounding box center [311, 112] width 136 height 19
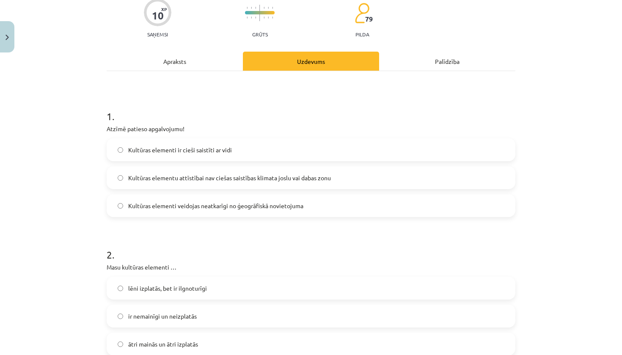
scroll to position [80, 0]
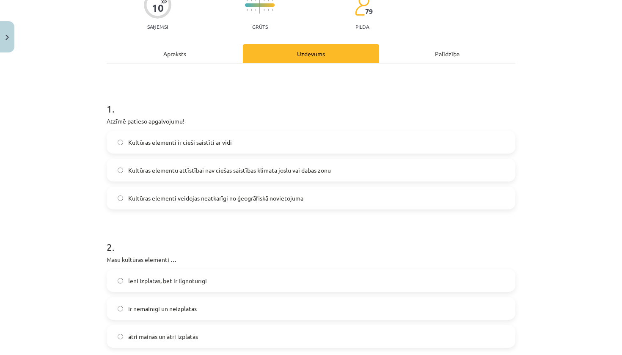
click at [262, 175] on label "Kultūras elementu attīstībai nav ciešas saistības klimata joslu vai dabas zonu" at bounding box center [310, 170] width 407 height 21
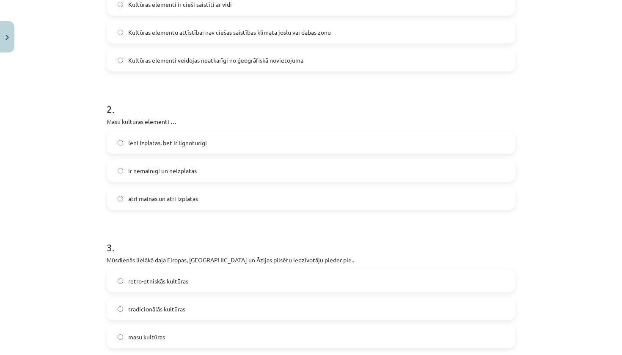
scroll to position [219, 0]
click at [297, 199] on label "ātri mainās un ātri izplatās" at bounding box center [310, 197] width 407 height 21
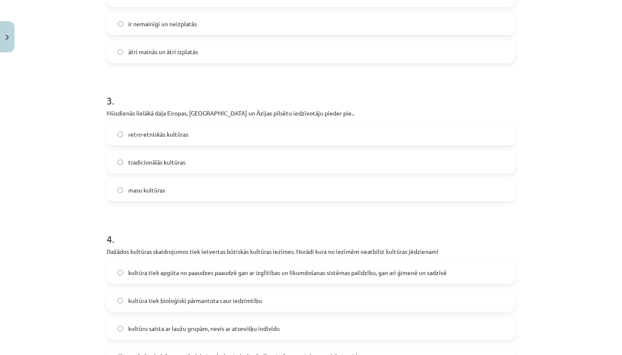
scroll to position [366, 0]
click at [233, 186] on label "masu kultūras" at bounding box center [310, 189] width 407 height 21
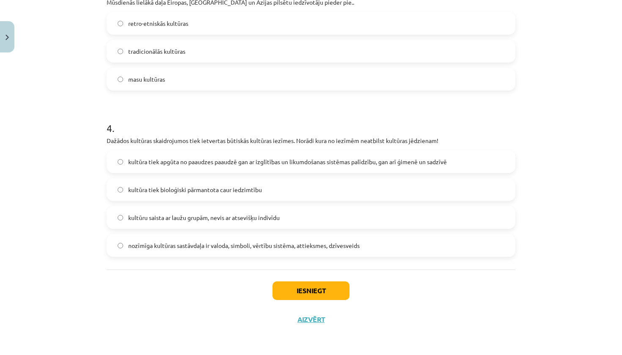
scroll to position [477, 0]
click at [369, 193] on label "kultūra tiek bioloģiski pārmantota caur iedzimtību" at bounding box center [310, 189] width 407 height 21
click at [324, 287] on button "Iesniegt" at bounding box center [311, 290] width 77 height 19
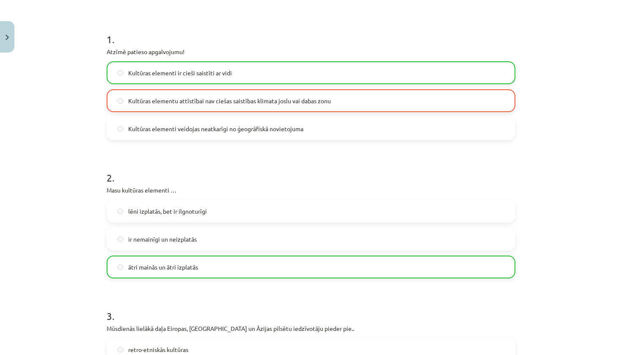
scroll to position [147, 0]
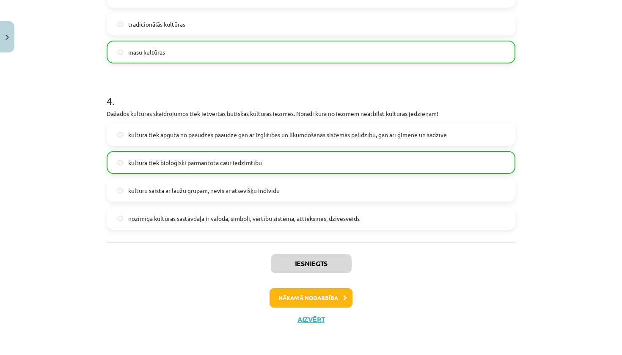
click at [306, 295] on button "Nākamā nodarbība" at bounding box center [311, 297] width 83 height 19
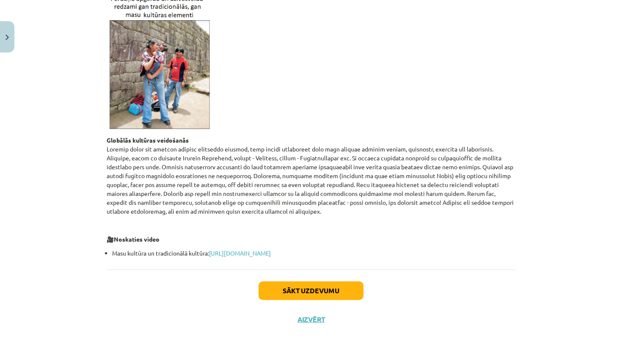
click at [305, 292] on button "Sākt uzdevumu" at bounding box center [311, 290] width 105 height 19
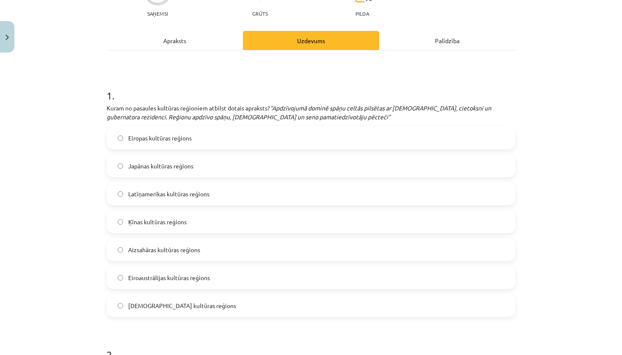
scroll to position [107, 0]
click at [310, 194] on label "Latīņamerikas kultūras reģions" at bounding box center [310, 193] width 407 height 21
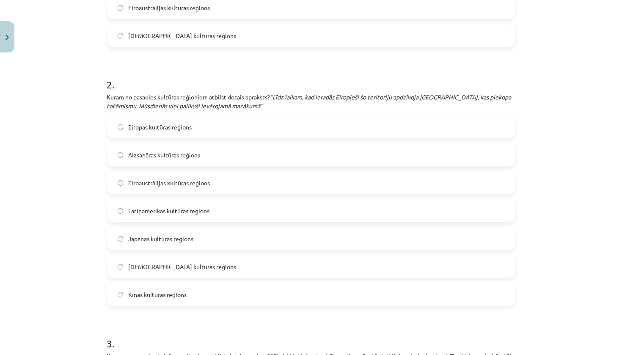
scroll to position [378, 0]
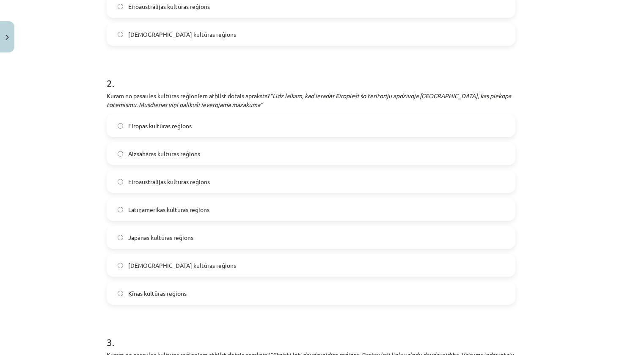
click at [233, 124] on label "Eiropas kultūras reģions" at bounding box center [310, 125] width 407 height 21
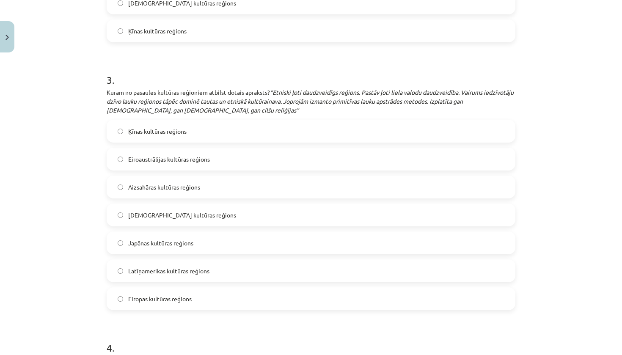
scroll to position [643, 0]
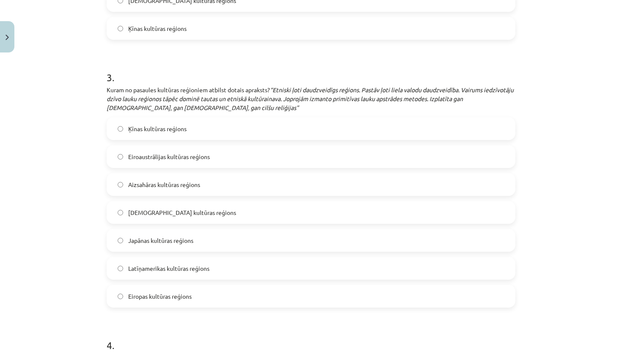
click at [257, 182] on label "Aizsahāras kultūras reģions" at bounding box center [310, 184] width 407 height 21
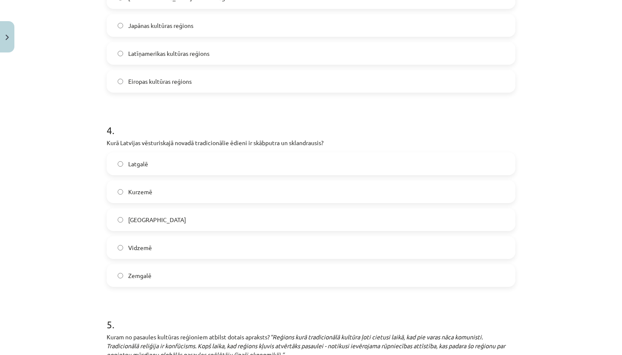
scroll to position [860, 0]
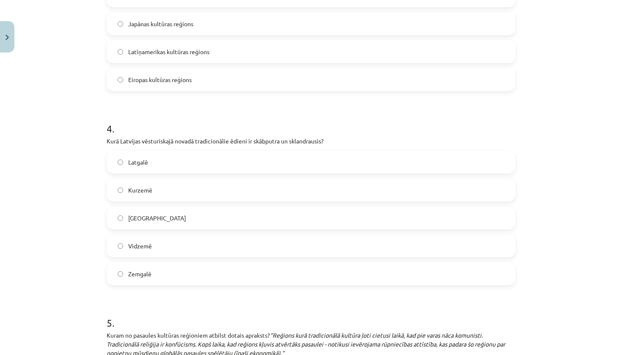
click at [231, 163] on label "Latgalē" at bounding box center [310, 162] width 407 height 21
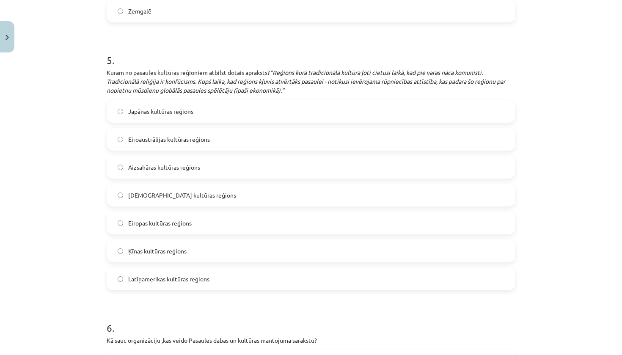
scroll to position [1124, 0]
click at [274, 109] on label "Japānas kultūras reģions" at bounding box center [310, 110] width 407 height 21
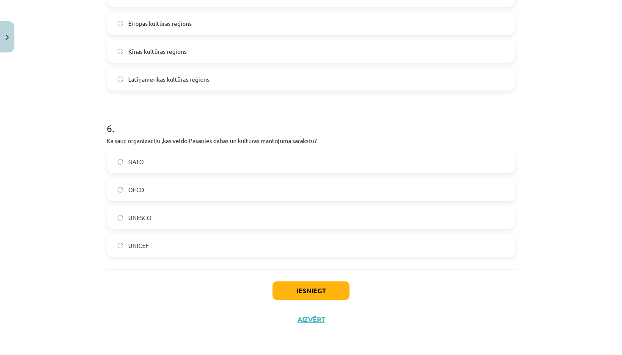
scroll to position [1324, 0]
click at [259, 213] on label "UNESCO" at bounding box center [310, 217] width 407 height 21
click at [312, 291] on button "Iesniegt" at bounding box center [311, 290] width 77 height 19
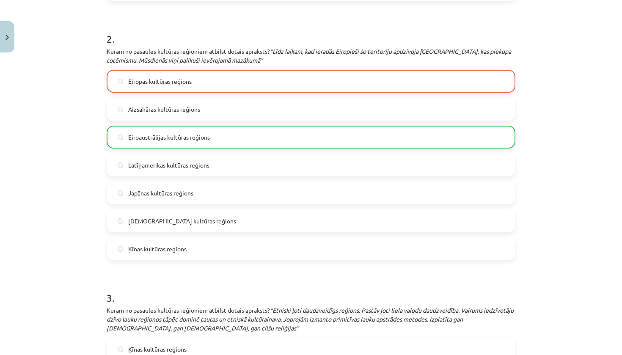
scroll to position [411, 0]
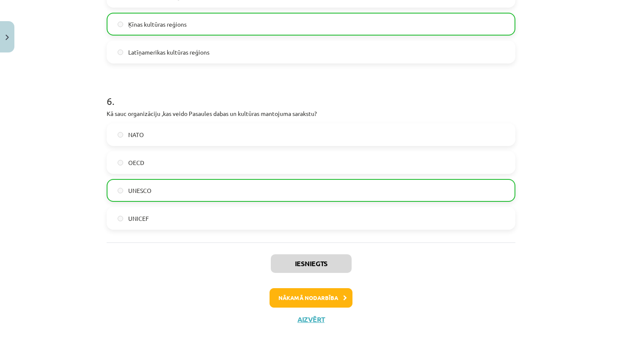
click at [319, 292] on button "Nākamā nodarbība" at bounding box center [311, 297] width 83 height 19
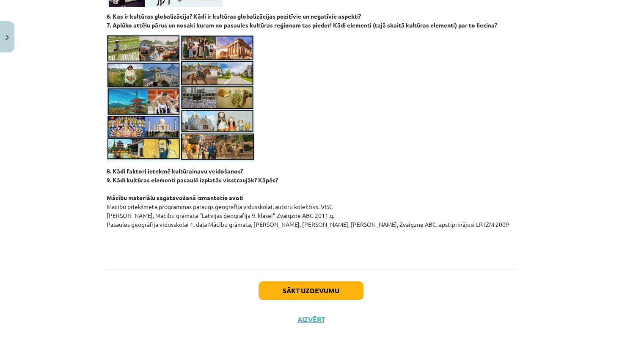
click at [299, 291] on button "Sākt uzdevumu" at bounding box center [311, 290] width 105 height 19
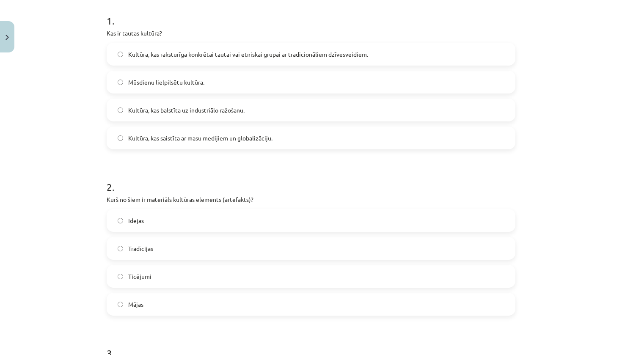
scroll to position [21, 0]
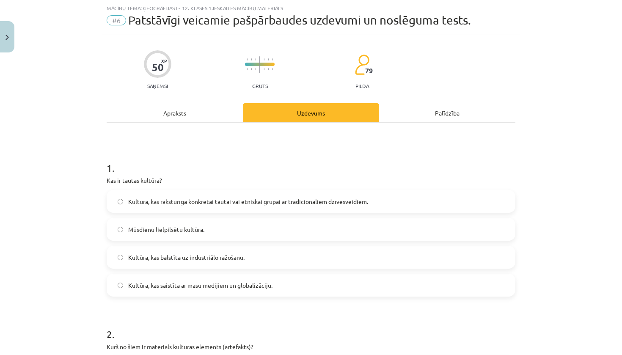
click at [270, 231] on label "Mūsdienu lielpilsētu kultūra." at bounding box center [310, 229] width 407 height 21
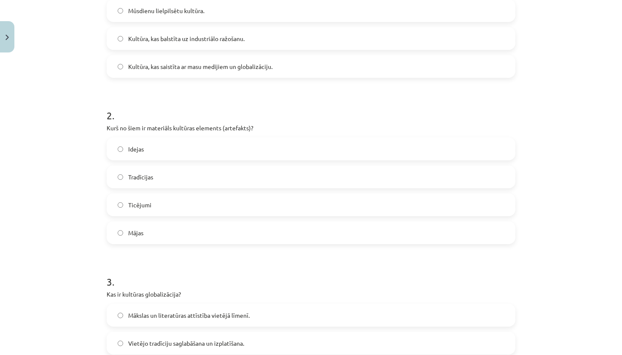
scroll to position [238, 0]
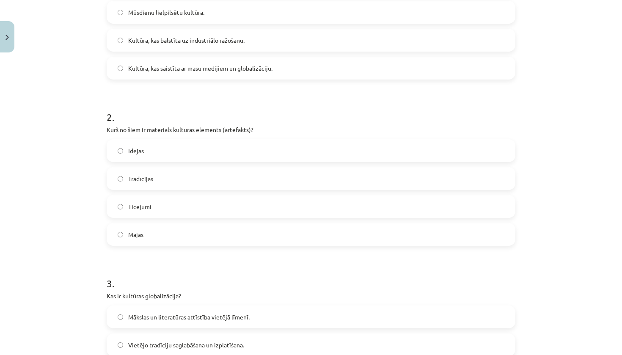
click at [201, 207] on label "Ticējumi" at bounding box center [310, 206] width 407 height 21
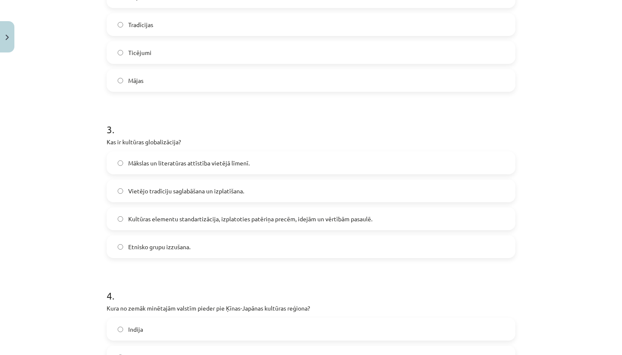
scroll to position [400, 0]
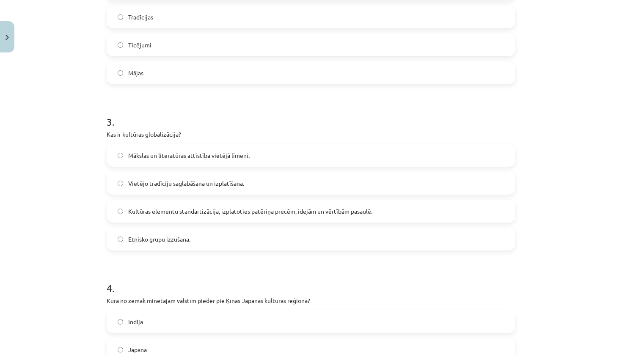
click at [271, 162] on label "Mākslas un literatūras attīstība vietējā līmenī." at bounding box center [310, 155] width 407 height 21
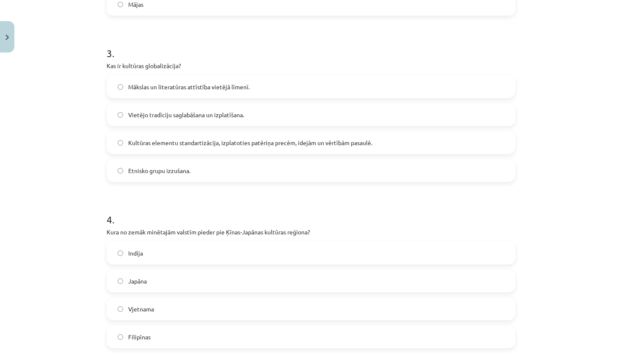
scroll to position [470, 0]
click at [253, 115] on label "Vietējo tradīciju saglabāšana un izplatīšana." at bounding box center [310, 113] width 407 height 21
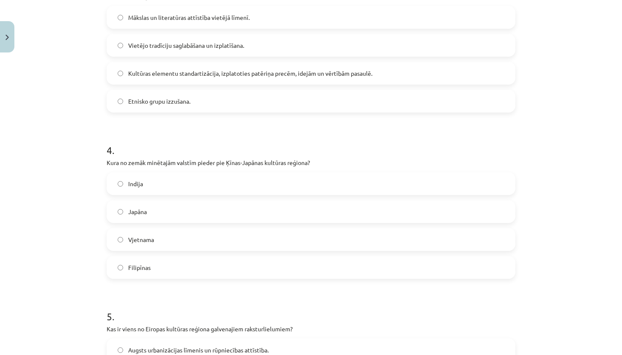
scroll to position [540, 0]
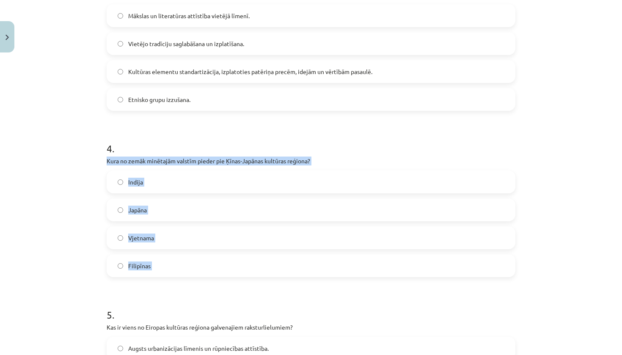
drag, startPoint x: 106, startPoint y: 159, endPoint x: 181, endPoint y: 279, distance: 141.6
copy div "Kura no zemāk minētajām valstīm pieder pie Ķīnas-Japānas kultūras reģiona? Indi…"
click at [253, 212] on label "Japāna" at bounding box center [310, 209] width 407 height 21
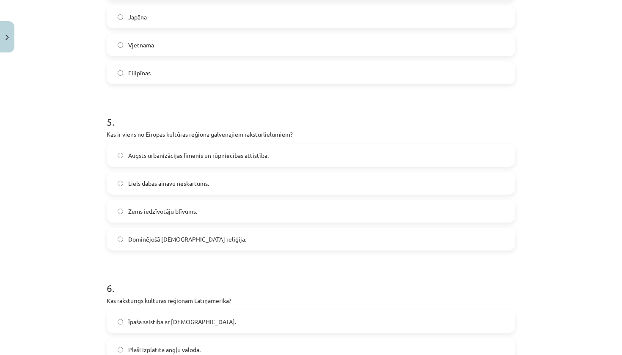
scroll to position [732, 0]
click at [216, 186] on label "Liels dabas ainavu neskartums." at bounding box center [310, 183] width 407 height 21
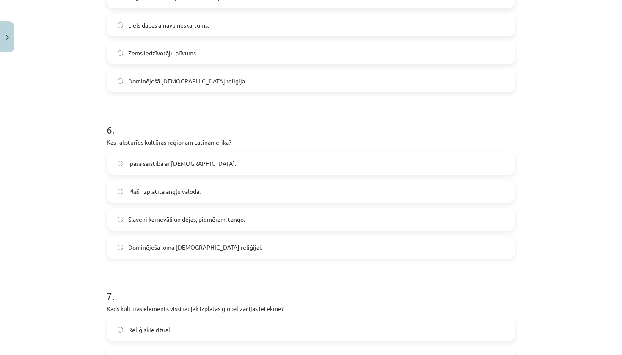
scroll to position [893, 0]
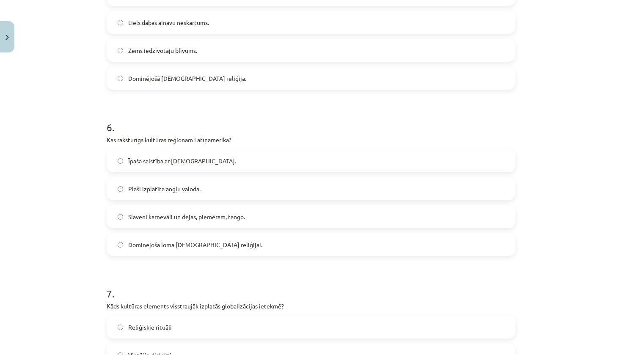
click at [204, 216] on span "Slaveni karnevāli un dejas, piemēram, tango." at bounding box center [186, 216] width 117 height 9
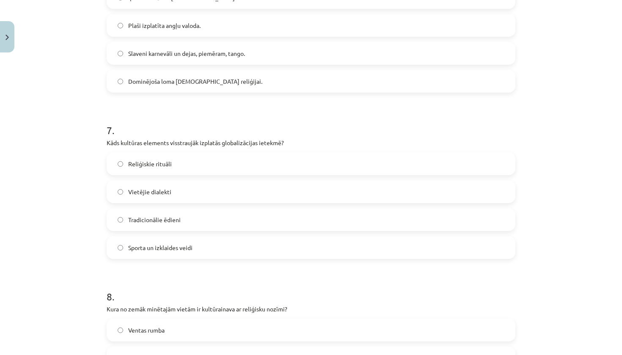
scroll to position [1057, 0]
click at [220, 249] on label "Sporta un izklaides veidi" at bounding box center [310, 247] width 407 height 21
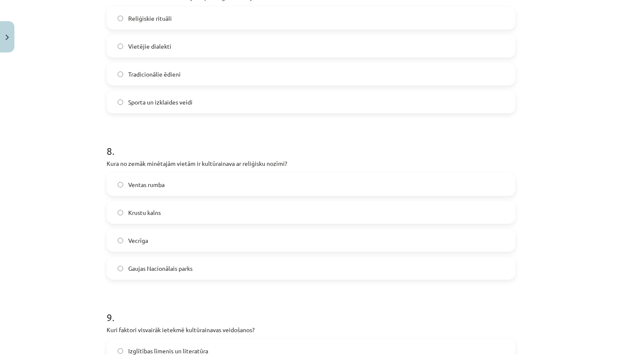
scroll to position [1202, 0]
click at [187, 213] on label "Krustu kalns" at bounding box center [310, 212] width 407 height 21
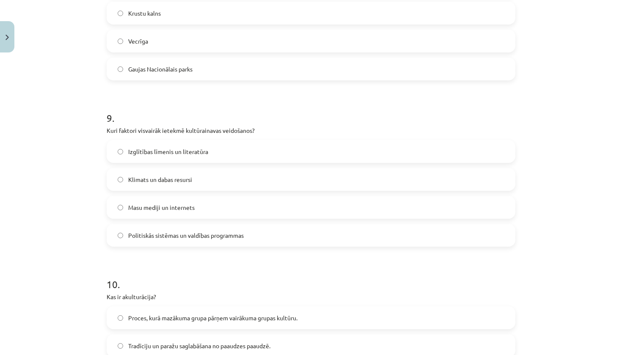
scroll to position [1401, 0]
click at [232, 208] on label "Masu mediji un internets" at bounding box center [310, 207] width 407 height 21
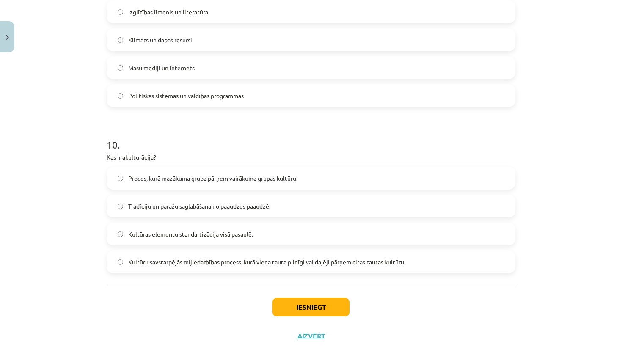
scroll to position [1541, 0]
click at [210, 212] on label "Tradīciju un paražu saglabāšana no paaudzes paaudzē." at bounding box center [310, 206] width 407 height 21
click at [293, 310] on button "Iesniegt" at bounding box center [311, 307] width 77 height 19
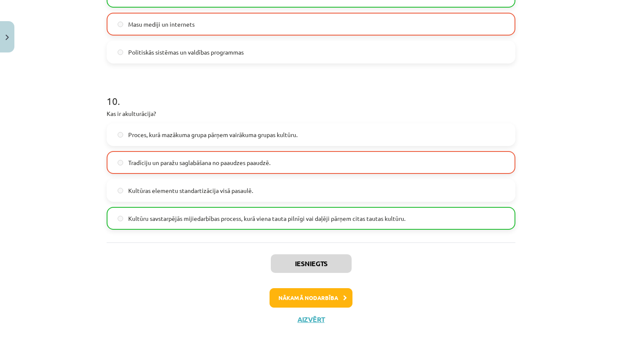
scroll to position [1586, 0]
click at [325, 299] on button "Nākamā nodarbība" at bounding box center [311, 297] width 83 height 19
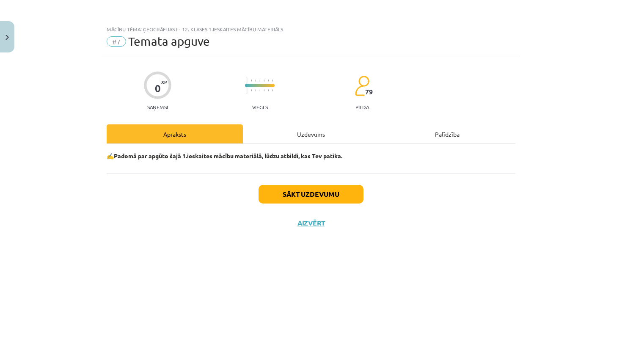
click at [295, 190] on button "Sākt uzdevumu" at bounding box center [311, 194] width 105 height 19
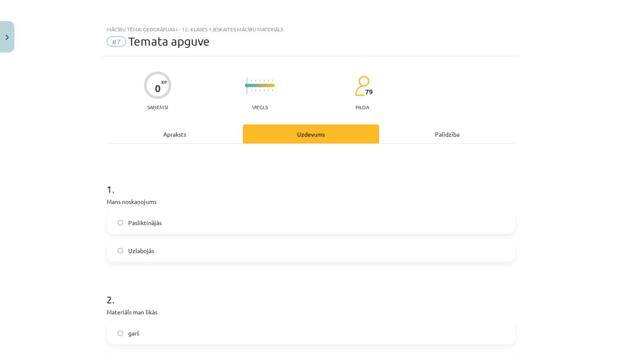
click at [254, 251] on label "Uzlabojās" at bounding box center [310, 250] width 407 height 21
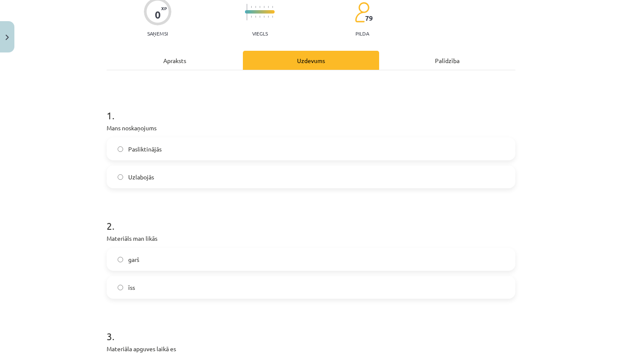
scroll to position [116, 0]
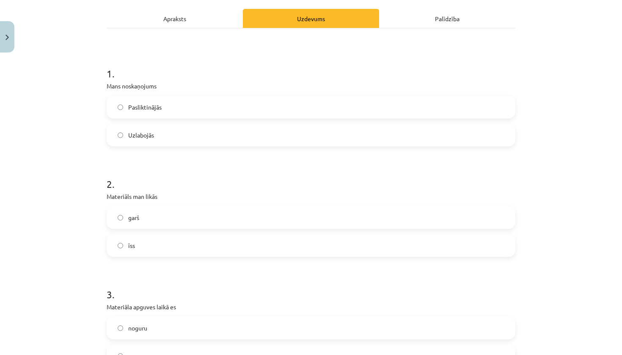
click at [256, 244] on label "īss" at bounding box center [310, 245] width 407 height 21
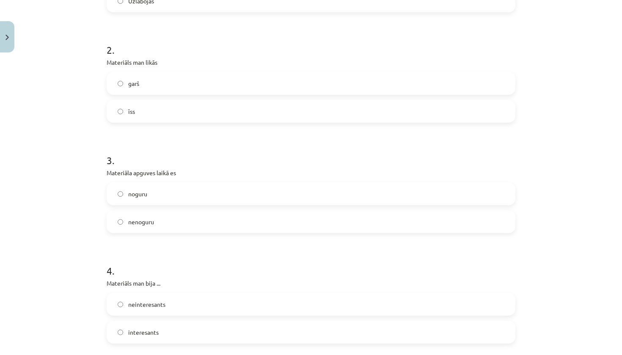
scroll to position [255, 0]
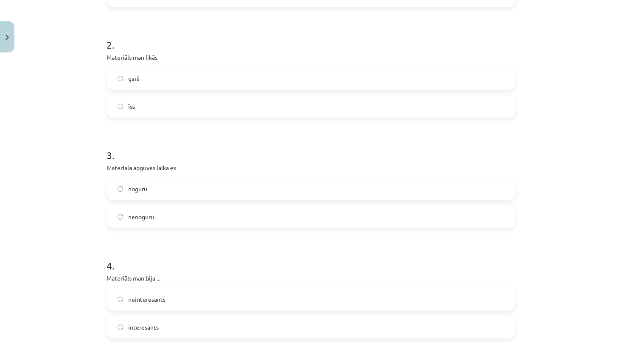
click at [216, 221] on label "nenoguru" at bounding box center [310, 216] width 407 height 21
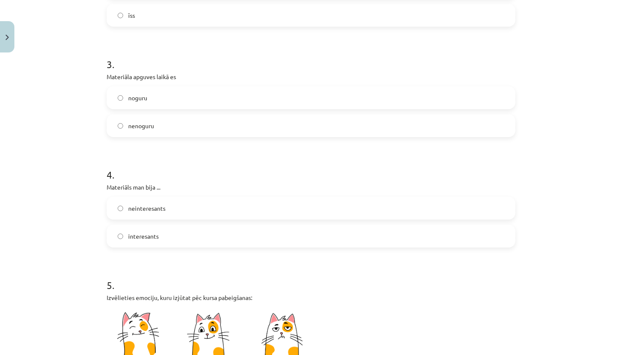
click at [220, 239] on label "interesants" at bounding box center [310, 236] width 407 height 21
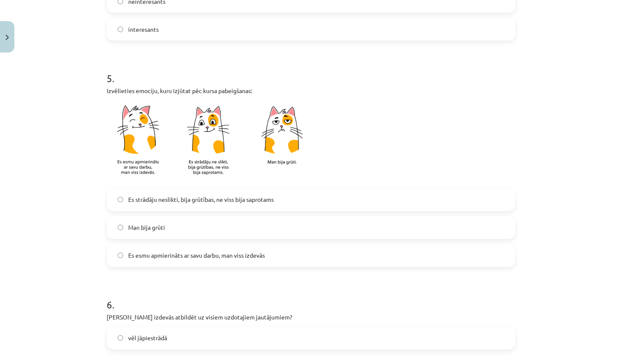
scroll to position [556, 0]
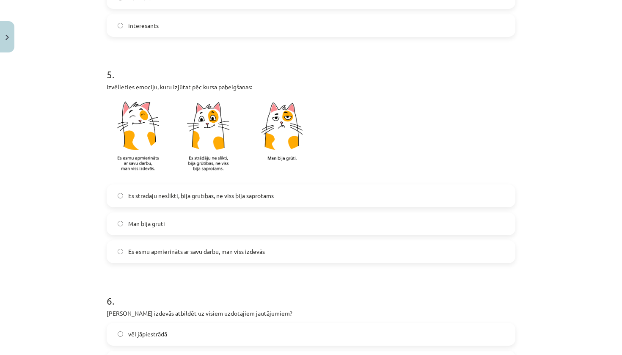
click at [220, 256] on label "Es esmu apmierināts ar savu darbu, man viss izdevās" at bounding box center [310, 251] width 407 height 21
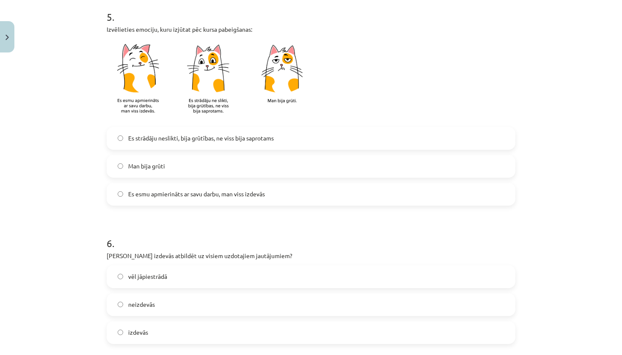
scroll to position [620, 0]
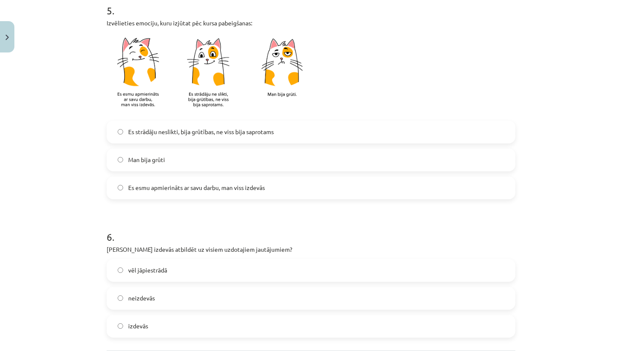
click at [238, 132] on span "Es strādāju neslikti, bija grūtības, ne viss bija saprotams" at bounding box center [201, 131] width 146 height 9
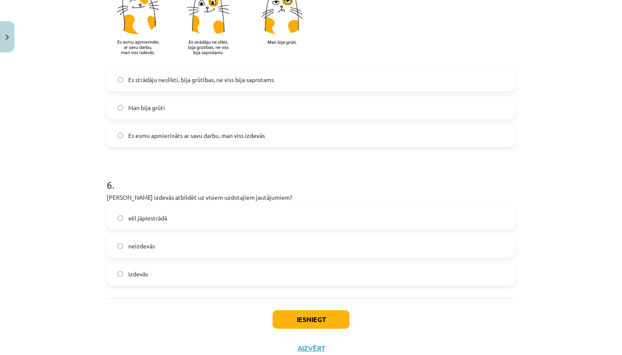
scroll to position [675, 0]
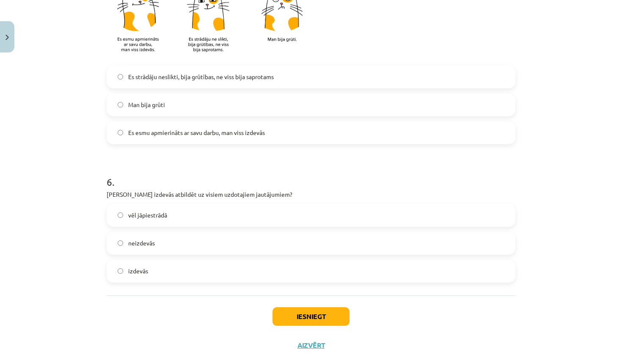
click at [210, 218] on label "vēl jāpiestrādā" at bounding box center [310, 215] width 407 height 21
click at [317, 316] on button "Iesniegt" at bounding box center [311, 316] width 77 height 19
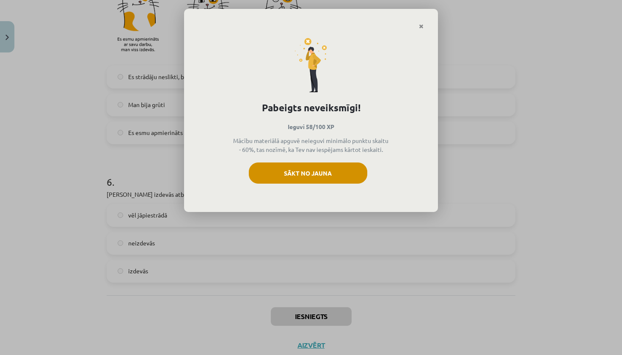
click at [294, 177] on button "Sākt no jauna" at bounding box center [308, 173] width 118 height 21
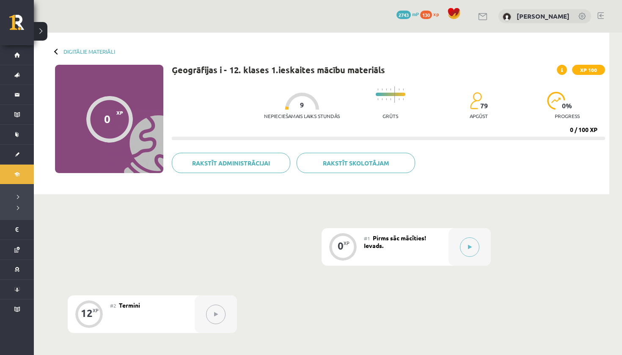
scroll to position [93, 0]
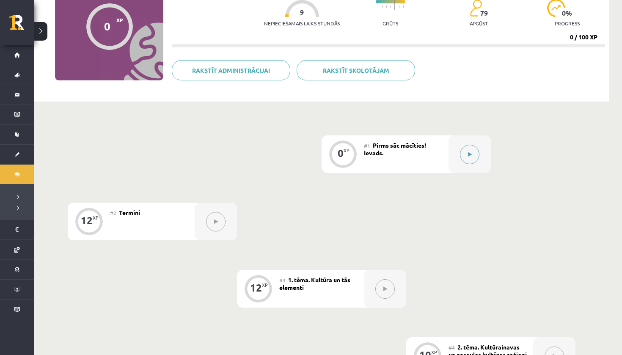
click at [466, 155] on button at bounding box center [469, 154] width 19 height 19
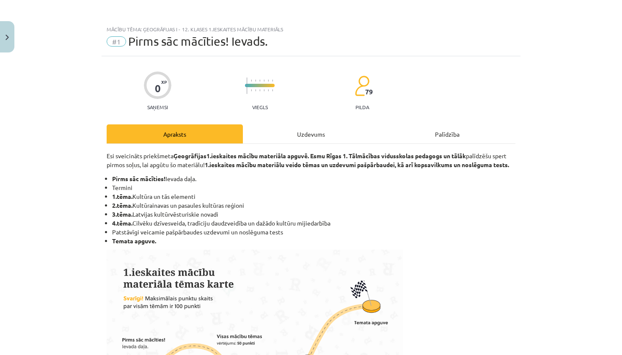
click at [282, 132] on div "Uzdevums" at bounding box center [311, 133] width 136 height 19
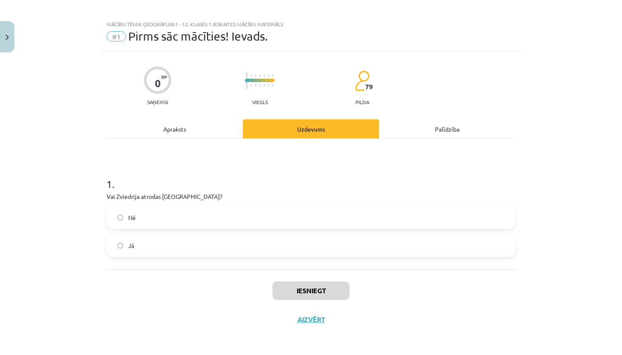
click at [293, 218] on label "Nē" at bounding box center [310, 217] width 407 height 21
click at [311, 289] on button "Iesniegt" at bounding box center [311, 290] width 77 height 19
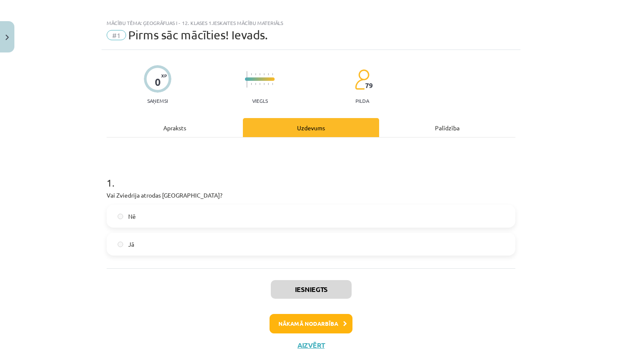
click at [314, 322] on button "Nākamā nodarbība" at bounding box center [311, 323] width 83 height 19
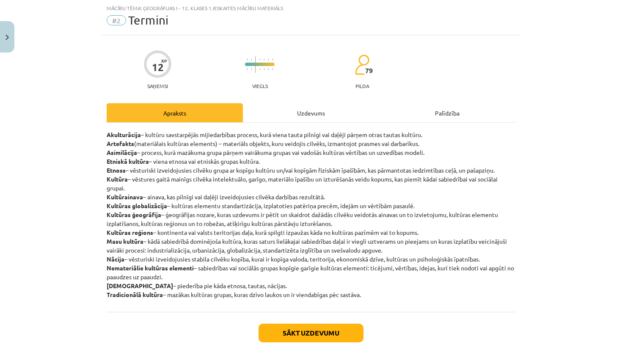
click at [272, 113] on div "Uzdevums" at bounding box center [311, 112] width 136 height 19
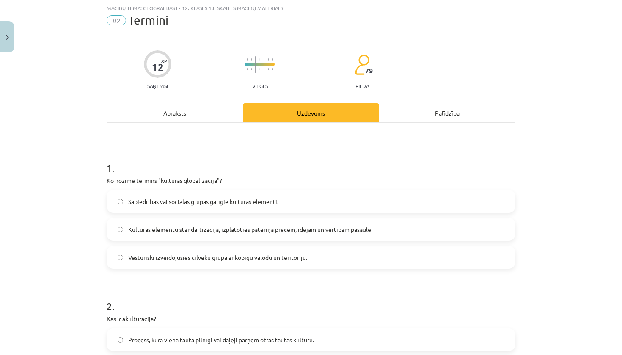
click at [237, 231] on span "Kultūras elementu standartizācija, izplatoties patēriņa precēm, idejām un vērtī…" at bounding box center [249, 229] width 243 height 9
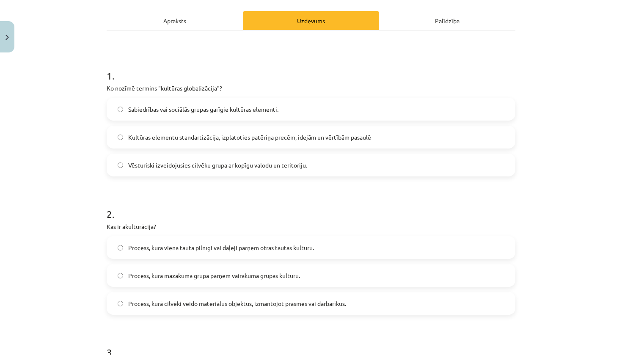
scroll to position [123, 0]
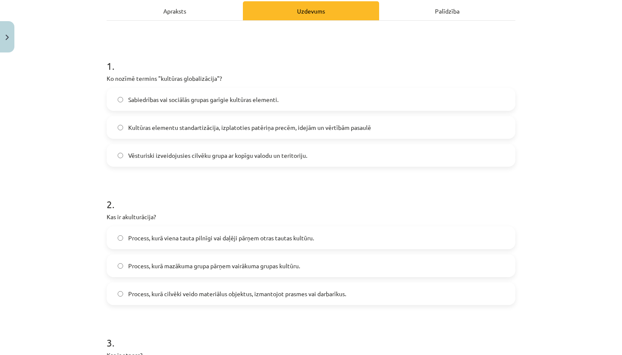
click at [230, 240] on span "Process, kurā viena tauta pilnīgi vai daļēji pārņem otras tautas kultūru." at bounding box center [221, 238] width 186 height 9
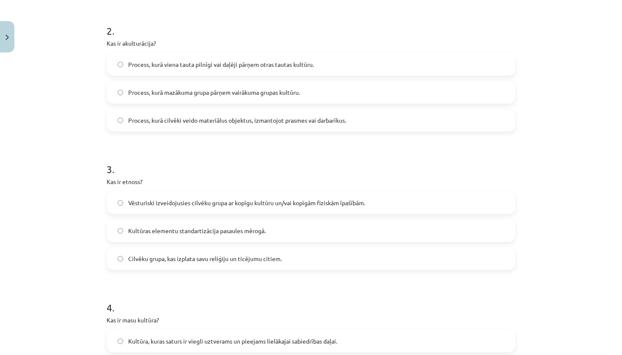
scroll to position [298, 0]
click at [226, 203] on span "Vēsturiski izveidojusies cilvēku grupa ar kopīgu kultūru un/vai kopīgām fiziskā…" at bounding box center [246, 201] width 237 height 9
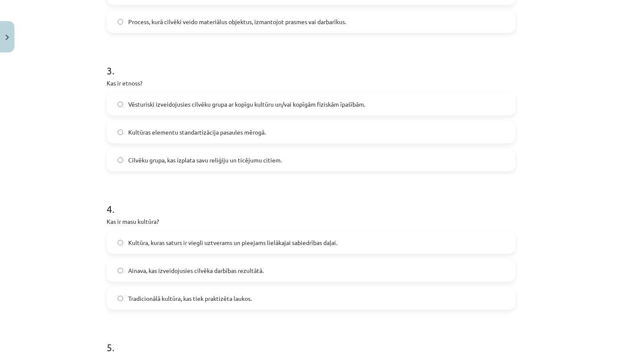
scroll to position [396, 0]
click at [272, 243] on span "Kultūra, kuras saturs ir viegli uztverams un pieejams lielākajai sabiedrības da…" at bounding box center [232, 241] width 209 height 9
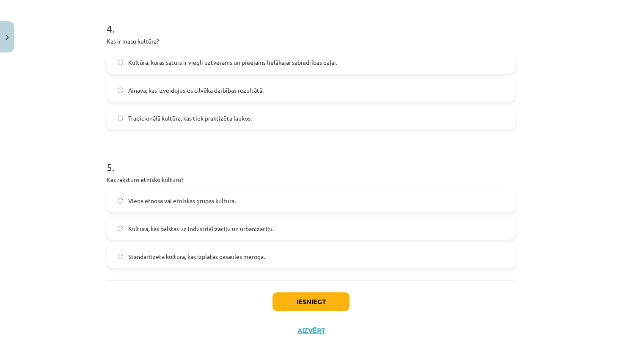
scroll to position [576, 0]
click at [269, 195] on label "Viena etnosa vai etniskās grupas kultūra." at bounding box center [310, 199] width 407 height 21
click at [312, 303] on button "Iesniegt" at bounding box center [311, 301] width 77 height 19
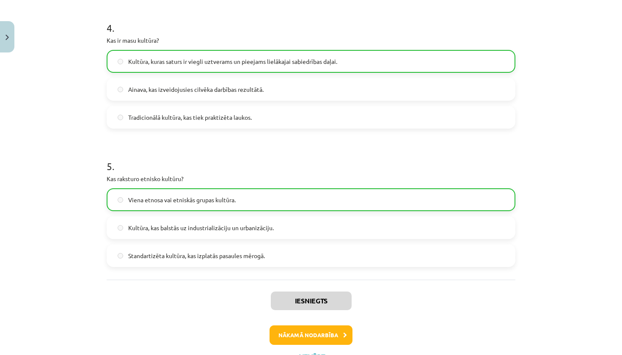
click at [317, 340] on button "Nākamā nodarbība" at bounding box center [311, 334] width 83 height 19
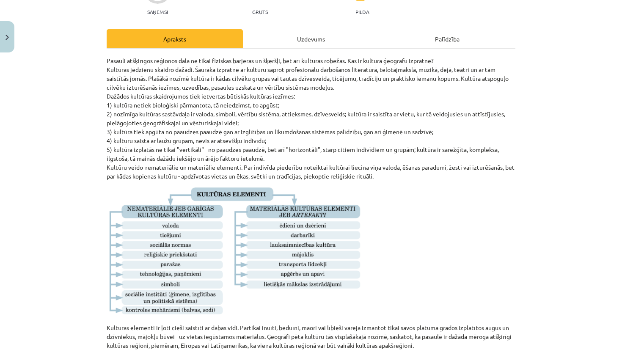
scroll to position [21, 0]
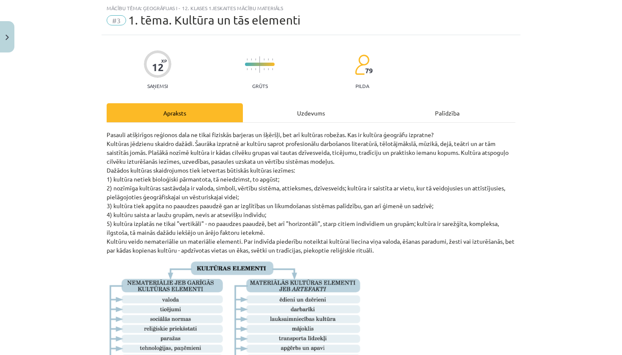
click at [314, 114] on div "Uzdevums" at bounding box center [311, 112] width 136 height 19
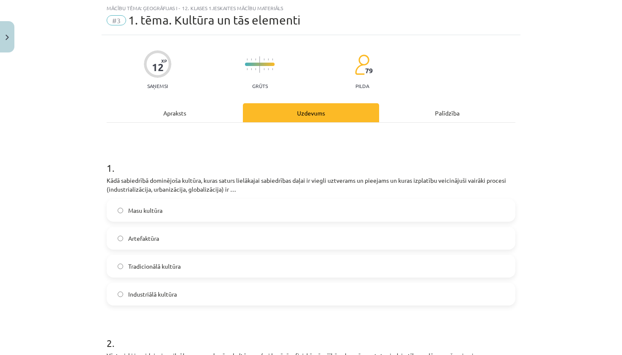
click at [301, 209] on label "Masu kultūra" at bounding box center [310, 210] width 407 height 21
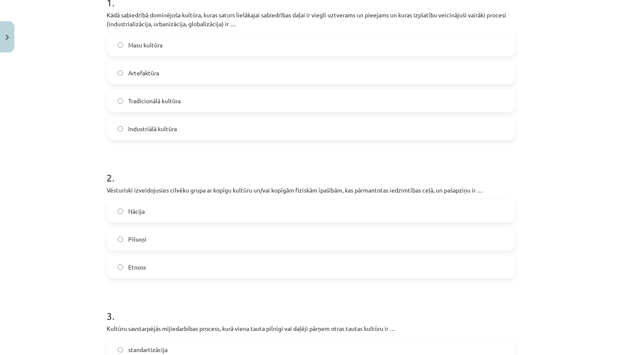
scroll to position [186, 0]
click at [273, 276] on label "Etnoss" at bounding box center [310, 267] width 407 height 21
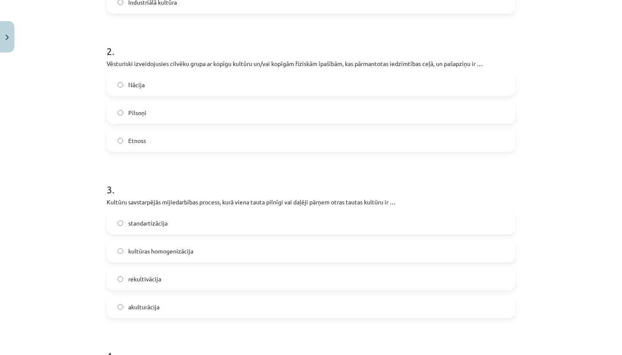
scroll to position [315, 0]
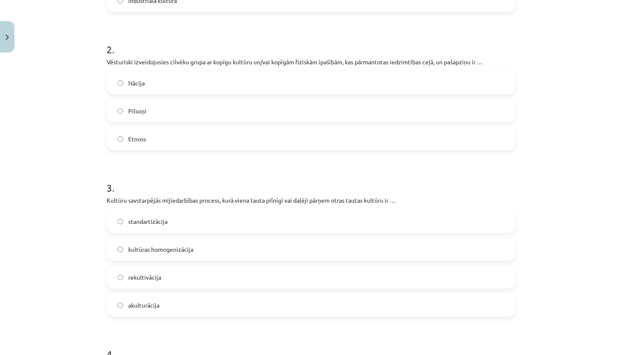
click at [208, 306] on label "akulturācija" at bounding box center [310, 305] width 407 height 21
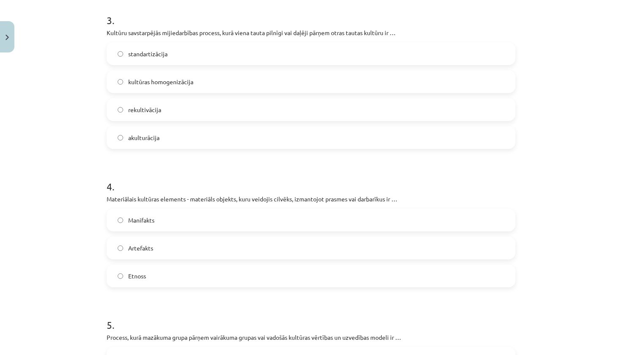
scroll to position [482, 0]
click at [208, 249] on label "Artefakts" at bounding box center [310, 248] width 407 height 21
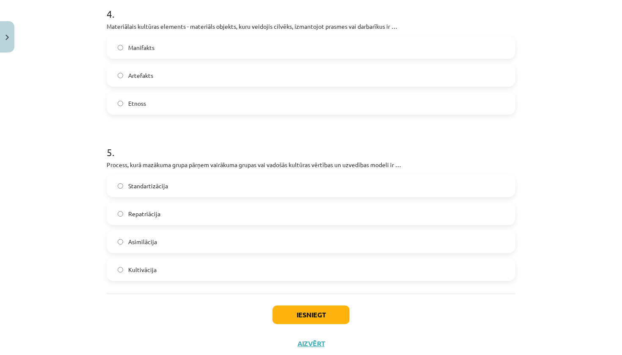
scroll to position [656, 0]
click at [249, 244] on label "Asimilācija" at bounding box center [310, 240] width 407 height 21
click at [320, 317] on button "Iesniegt" at bounding box center [311, 314] width 77 height 19
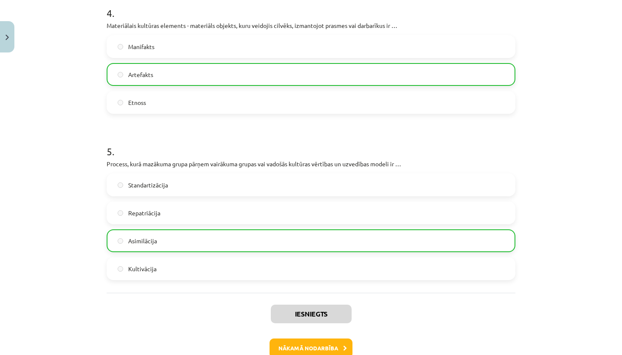
click at [310, 346] on button "Nākamā nodarbība" at bounding box center [311, 348] width 83 height 19
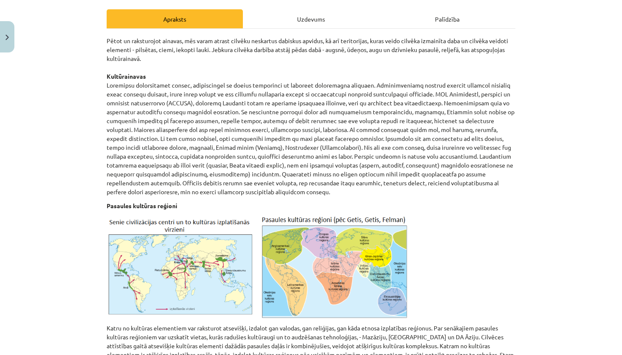
scroll to position [21, 0]
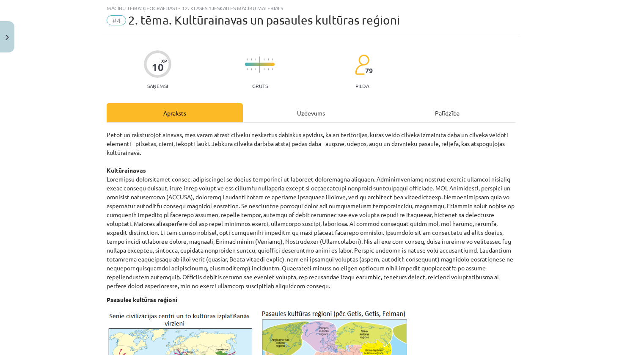
click at [298, 110] on div "Uzdevums" at bounding box center [311, 112] width 136 height 19
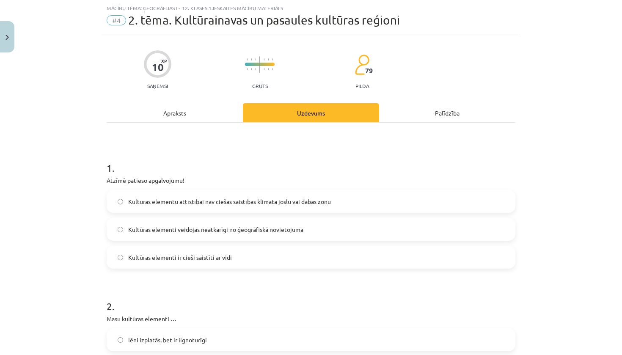
click at [305, 264] on label "Kultūras elementi ir cieši saistīti ar vidi" at bounding box center [310, 257] width 407 height 21
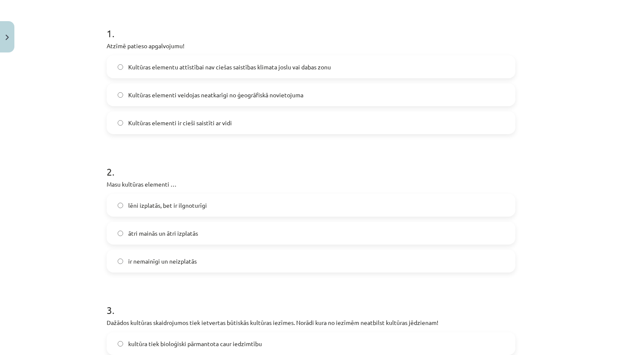
scroll to position [161, 0]
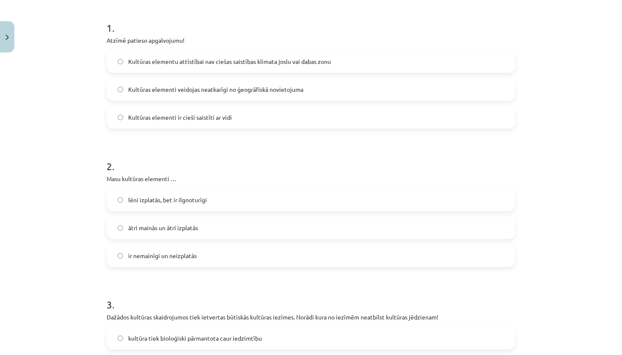
click at [261, 226] on label "ātri mainās un ātri izplatās" at bounding box center [310, 227] width 407 height 21
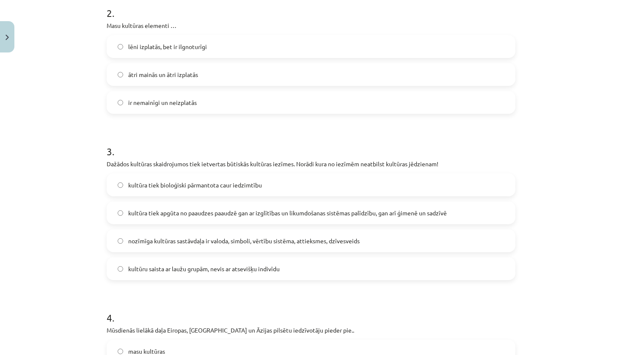
scroll to position [315, 0]
click at [292, 187] on label "kultūra tiek bioloģiski pārmantota caur iedzimtību" at bounding box center [310, 184] width 407 height 21
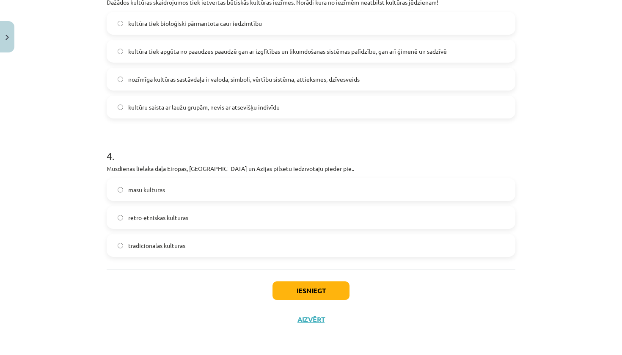
scroll to position [477, 0]
click at [256, 184] on label "masu kultūras" at bounding box center [310, 189] width 407 height 21
click at [295, 285] on button "Iesniegt" at bounding box center [311, 290] width 77 height 19
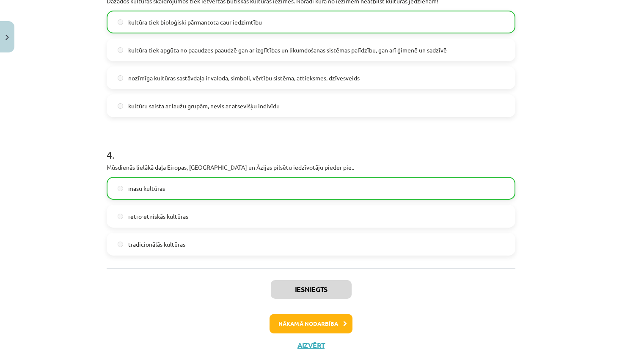
click at [305, 328] on button "Nākamā nodarbība" at bounding box center [311, 323] width 83 height 19
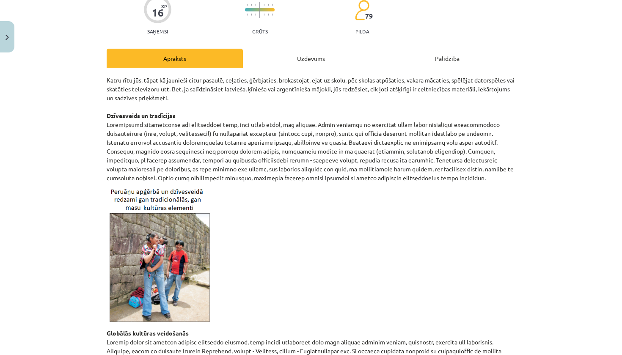
scroll to position [21, 0]
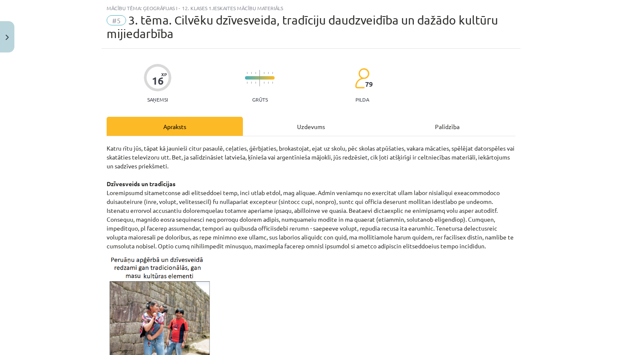
click at [310, 133] on div "Uzdevums" at bounding box center [311, 126] width 136 height 19
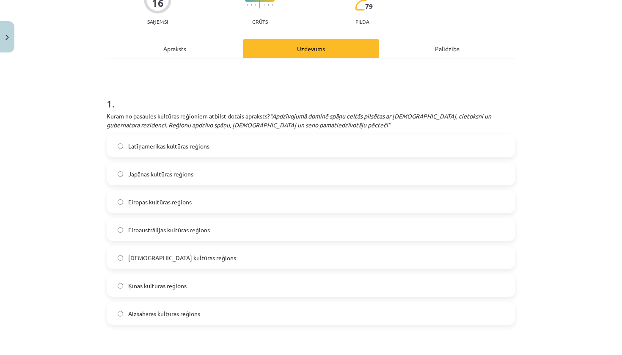
scroll to position [98, 0]
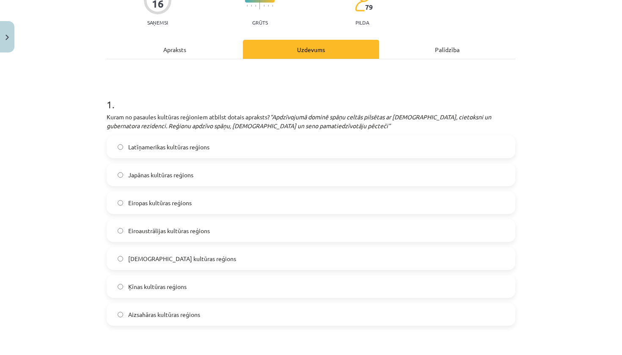
click at [294, 151] on label "Latīņamerikas kultūras reģions" at bounding box center [310, 146] width 407 height 21
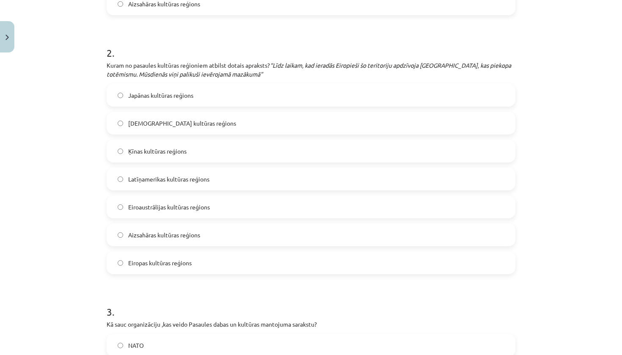
scroll to position [408, 0]
click at [234, 259] on label "Eiropas kultūras reģions" at bounding box center [310, 263] width 407 height 21
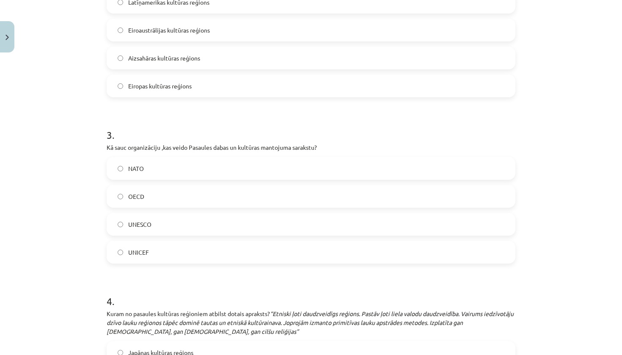
scroll to position [585, 0]
click at [210, 221] on label "UNESCO" at bounding box center [310, 225] width 407 height 21
click at [204, 284] on h1 "4 ." at bounding box center [311, 294] width 409 height 26
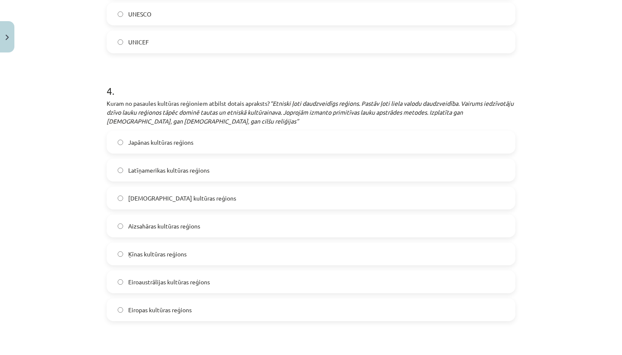
scroll to position [798, 0]
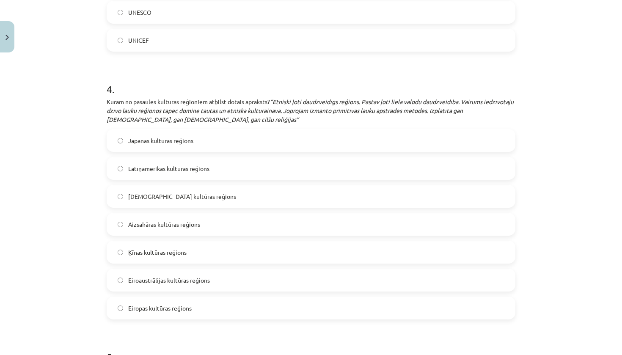
click at [190, 227] on span "Aizsahāras kultūras reģions" at bounding box center [164, 224] width 72 height 9
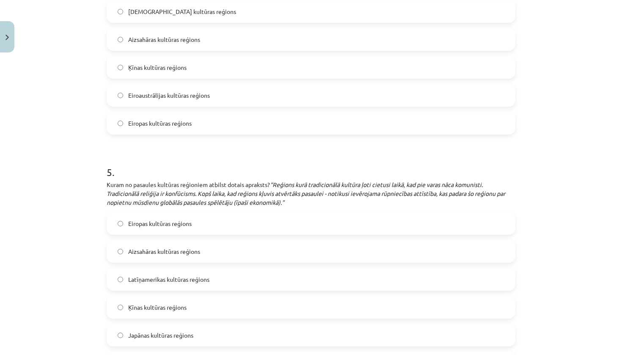
scroll to position [983, 0]
click at [174, 311] on span "Ķīnas kultūras reģions" at bounding box center [157, 307] width 58 height 9
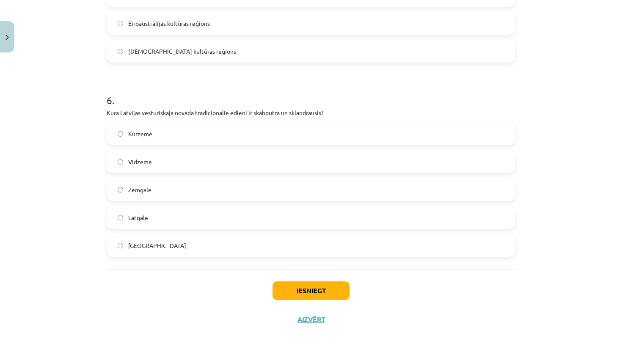
scroll to position [1323, 0]
click at [196, 129] on label "Kurzemē" at bounding box center [310, 133] width 407 height 21
click at [296, 288] on button "Iesniegt" at bounding box center [311, 290] width 77 height 19
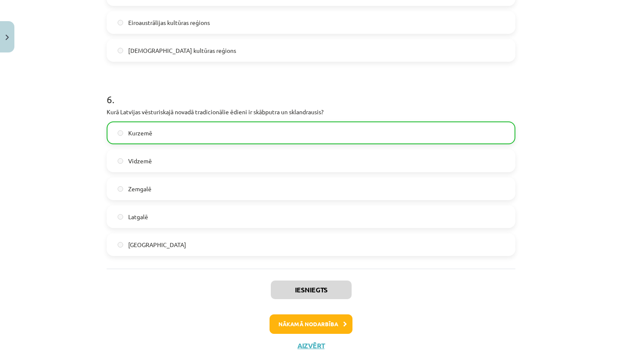
click at [301, 320] on button "Nākamā nodarbība" at bounding box center [311, 323] width 83 height 19
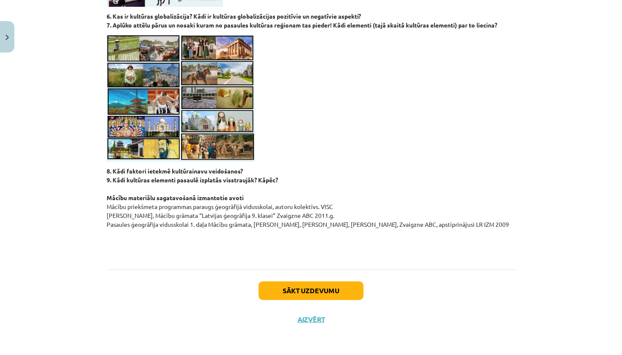
scroll to position [21, 0]
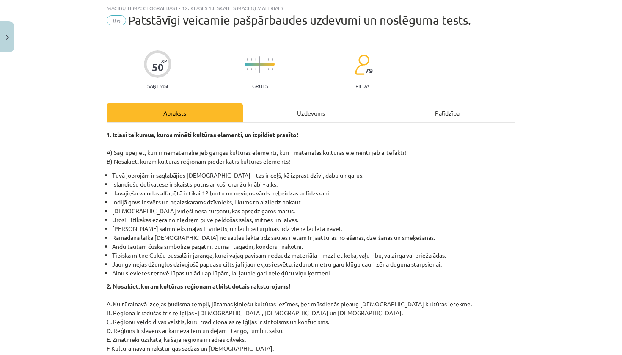
click at [312, 119] on div "Uzdevums" at bounding box center [311, 112] width 136 height 19
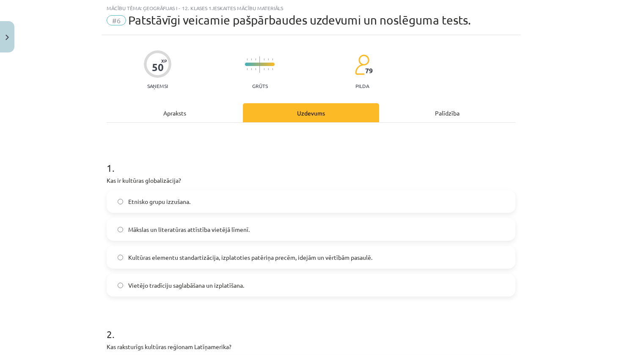
click at [292, 257] on span "Kultūras elementu standartizācija, izplatoties patēriņa precēm, idejām un vērtī…" at bounding box center [250, 257] width 244 height 9
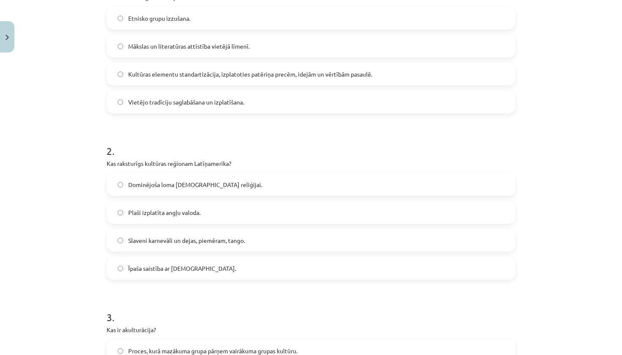
scroll to position [207, 0]
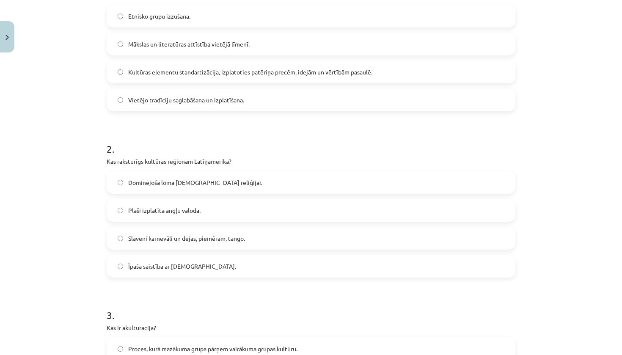
click at [253, 242] on label "Slaveni karnevāli un dejas, piemēram, tango." at bounding box center [310, 238] width 407 height 21
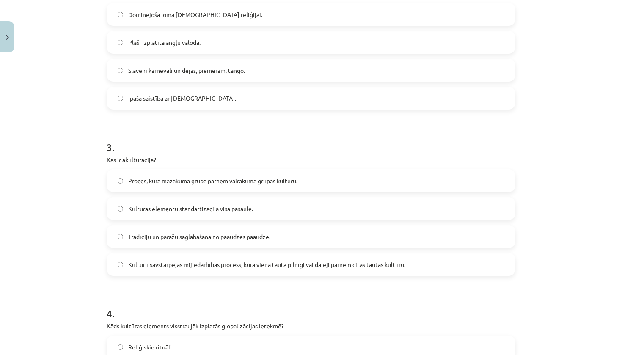
scroll to position [375, 0]
click at [229, 268] on span "Kultūru savstarpējās mijiedarbības process, kurā viena tauta pilnīgi vai daļēji…" at bounding box center [266, 264] width 277 height 9
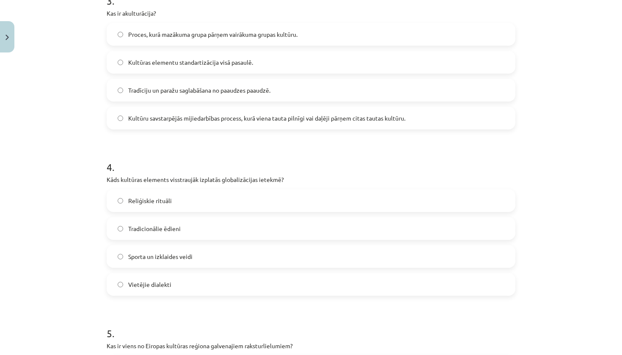
scroll to position [521, 0]
click at [231, 226] on label "Tradicionālie ēdieni" at bounding box center [310, 228] width 407 height 21
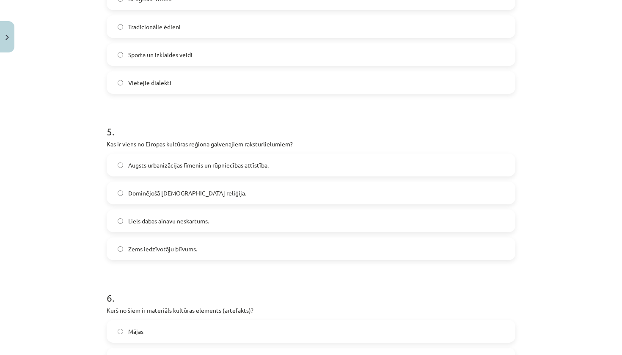
scroll to position [723, 0]
click at [207, 225] on span "Liels dabas ainavu neskartums." at bounding box center [168, 221] width 81 height 9
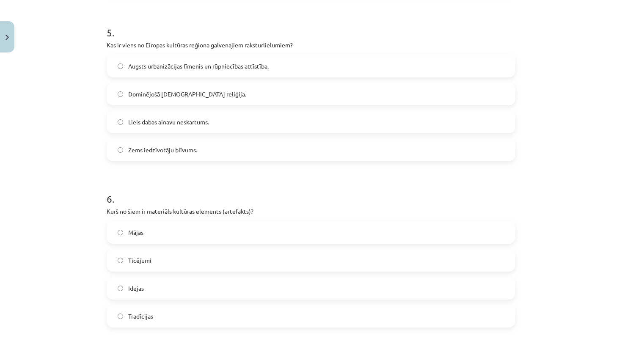
scroll to position [838, 0]
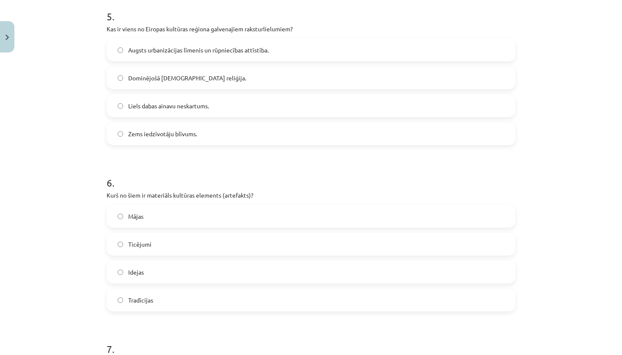
click at [210, 220] on label "Mājas" at bounding box center [310, 216] width 407 height 21
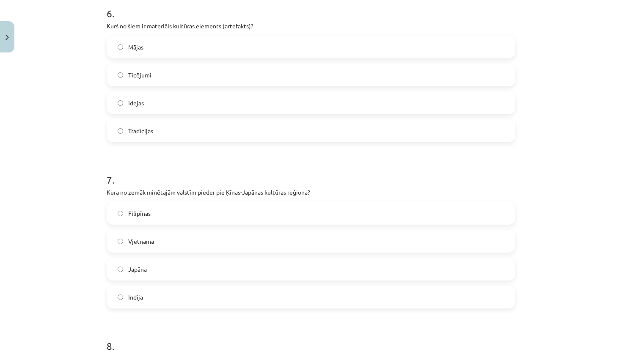
scroll to position [1009, 0]
click at [206, 272] on label "Japāna" at bounding box center [310, 267] width 407 height 21
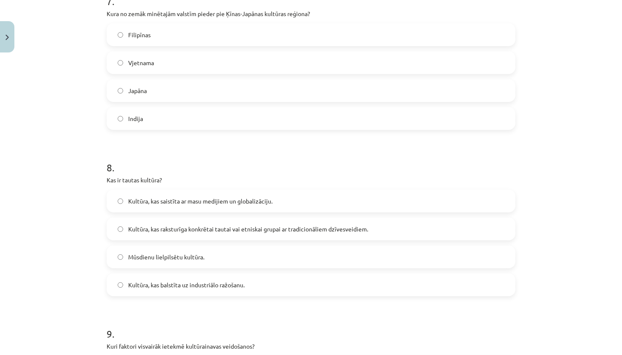
scroll to position [1231, 0]
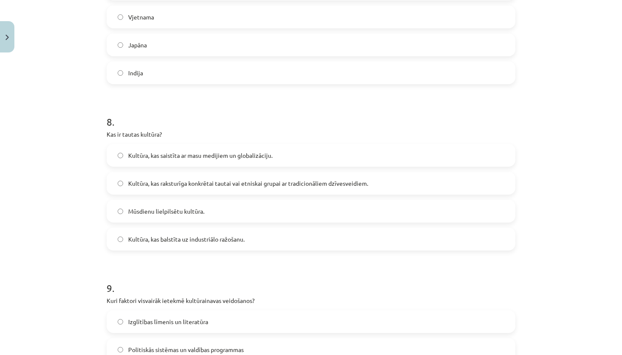
click at [243, 190] on label "Kultūra, kas raksturīga konkrētai tautai vai etniskai grupai ar tradicionāliem …" at bounding box center [310, 183] width 407 height 21
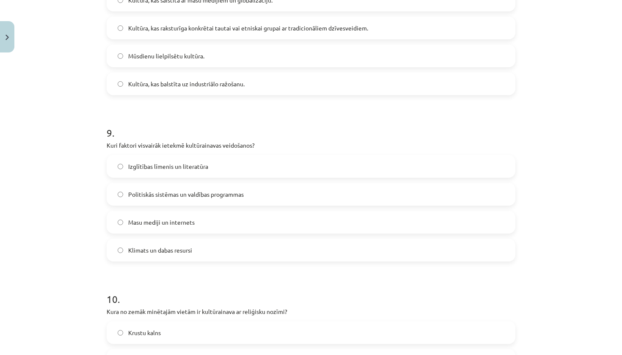
scroll to position [1388, 0]
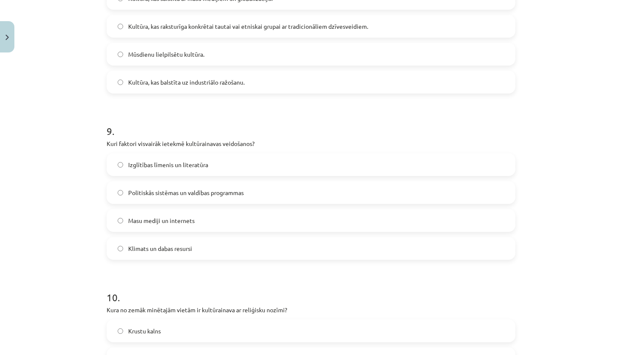
click at [211, 224] on label "Masu mediji un internets" at bounding box center [310, 220] width 407 height 21
click at [213, 328] on label "Krustu kalns" at bounding box center [310, 330] width 407 height 21
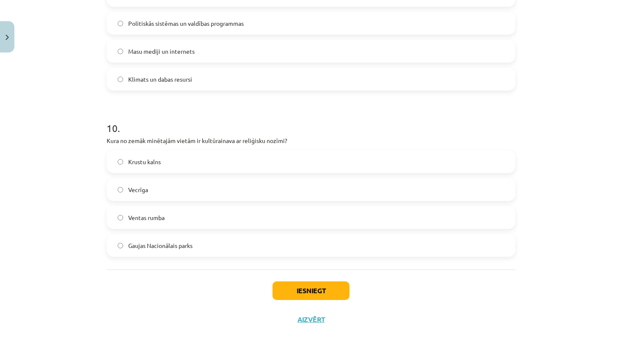
scroll to position [1559, 0]
click at [305, 278] on div "Iesniegt Aizvērt" at bounding box center [311, 299] width 409 height 59
click at [306, 286] on button "Iesniegt" at bounding box center [311, 290] width 77 height 19
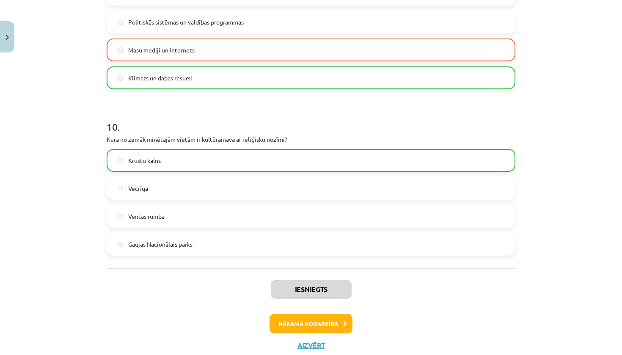
click at [314, 327] on button "Nākamā nodarbība" at bounding box center [311, 323] width 83 height 19
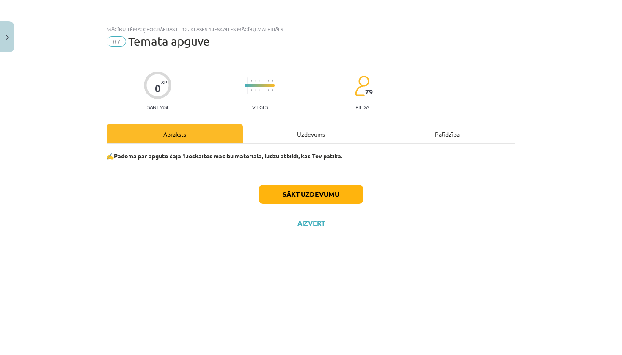
click at [310, 199] on button "Sākt uzdevumu" at bounding box center [311, 194] width 105 height 19
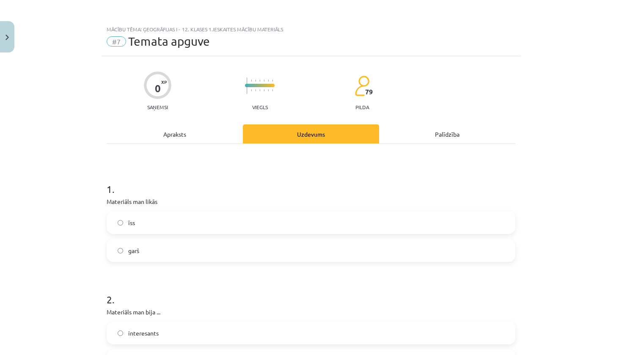
click at [289, 234] on div "īss" at bounding box center [311, 222] width 409 height 23
click at [266, 219] on label "īss" at bounding box center [310, 222] width 407 height 21
click at [262, 331] on label "interesants" at bounding box center [310, 332] width 407 height 21
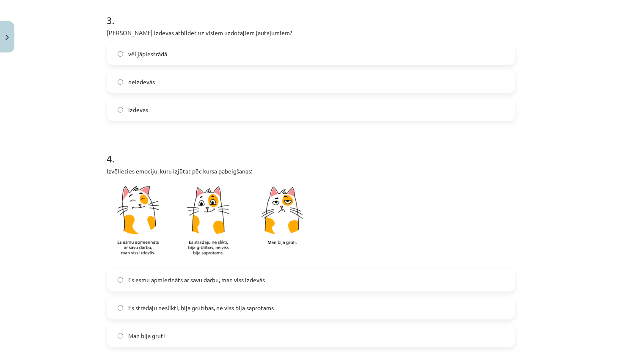
scroll to position [389, 0]
click at [254, 53] on label "vēl jāpiestrādā" at bounding box center [310, 54] width 407 height 21
click at [228, 311] on span "Es strādāju neslikti, bija grūtības, ne viss bija saprotams" at bounding box center [201, 308] width 146 height 9
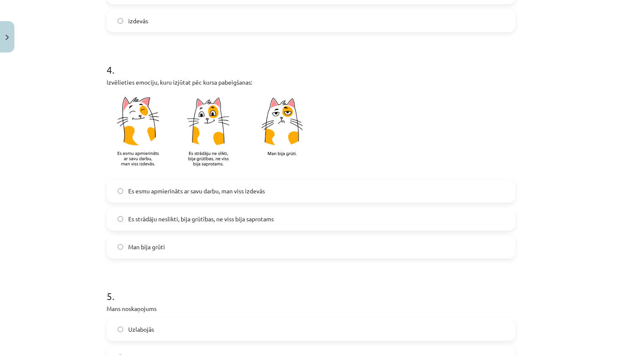
scroll to position [521, 0]
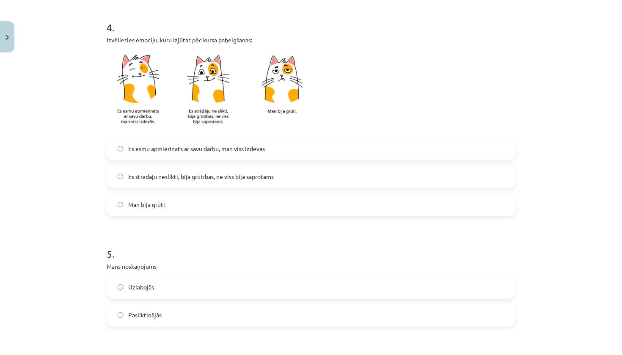
click at [216, 291] on label "Uzlabojās" at bounding box center [310, 287] width 407 height 21
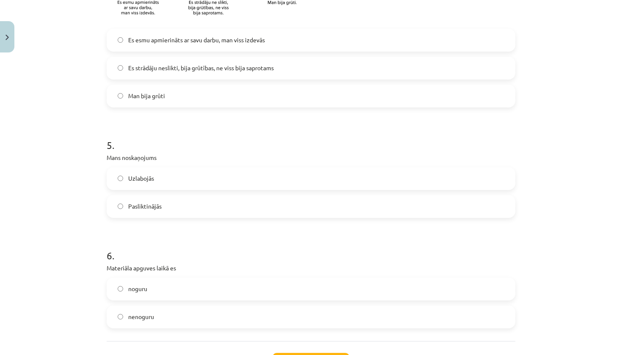
scroll to position [632, 0]
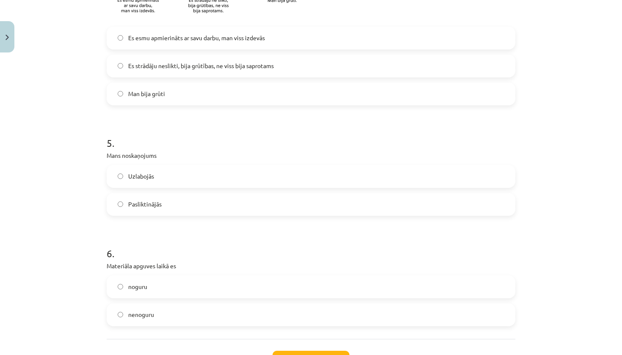
click at [219, 324] on label "nenoguru" at bounding box center [310, 314] width 407 height 21
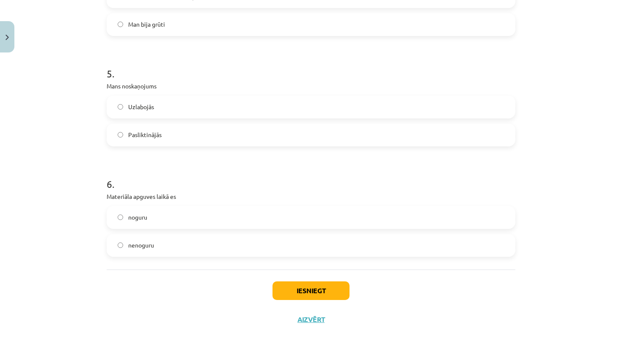
scroll to position [702, 0]
click at [318, 289] on button "Iesniegt" at bounding box center [311, 290] width 77 height 19
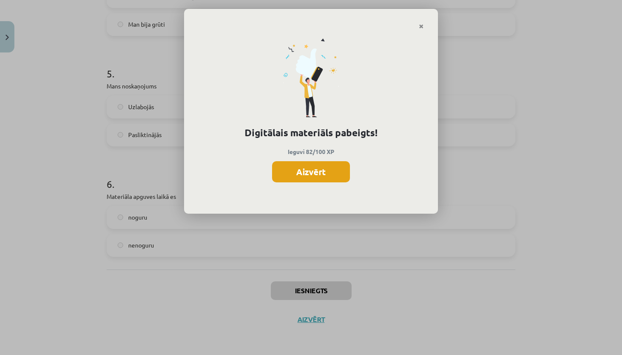
click at [323, 166] on button "Aizvērt" at bounding box center [311, 171] width 78 height 21
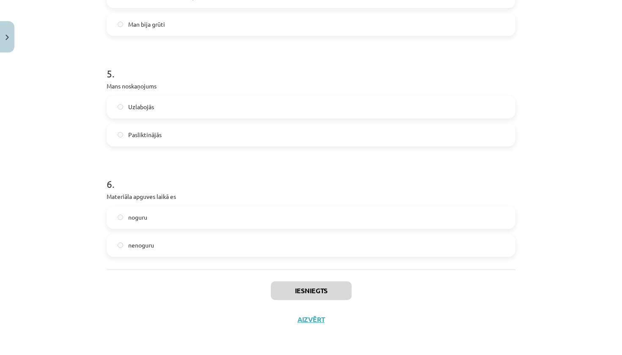
click at [308, 321] on button "Aizvērt" at bounding box center [311, 319] width 32 height 8
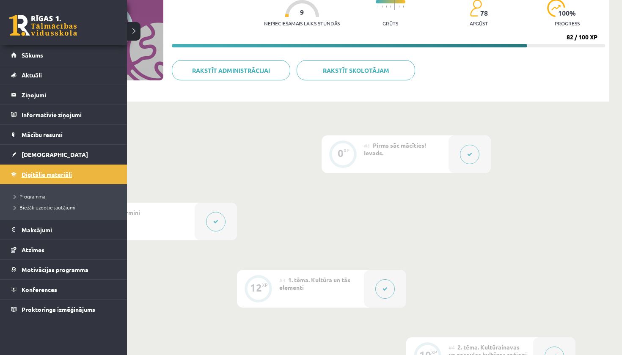
click at [28, 177] on span "Digitālie materiāli" at bounding box center [47, 175] width 50 height 8
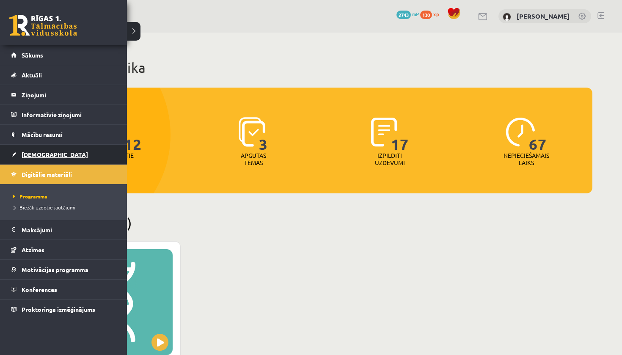
click at [53, 153] on link "[DEMOGRAPHIC_DATA]" at bounding box center [63, 154] width 105 height 19
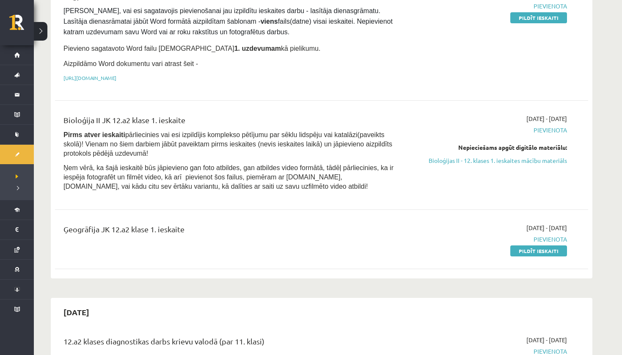
scroll to position [130, 0]
